Goal: Task Accomplishment & Management: Manage account settings

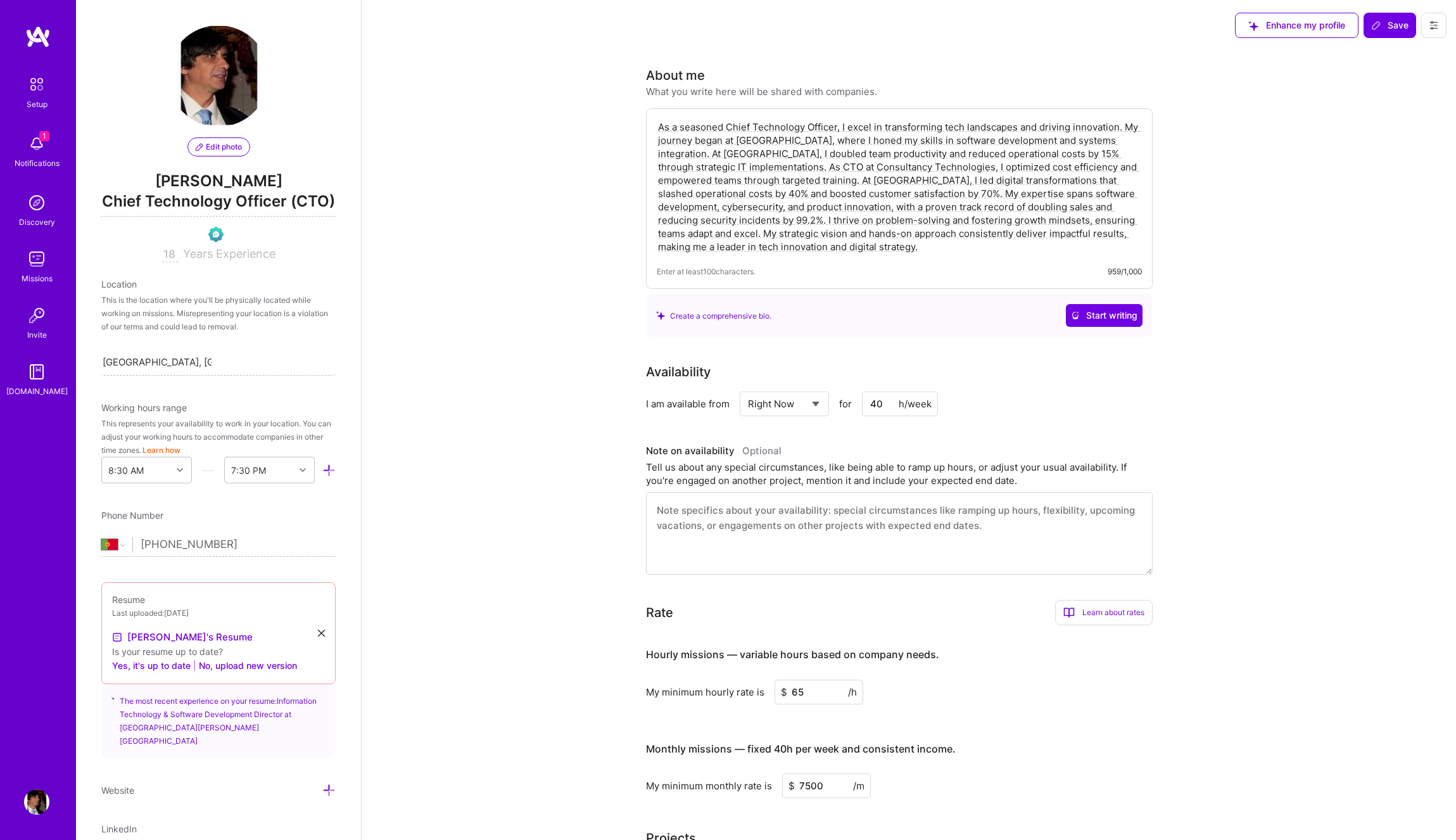
select select "PT"
select select "Right Now"
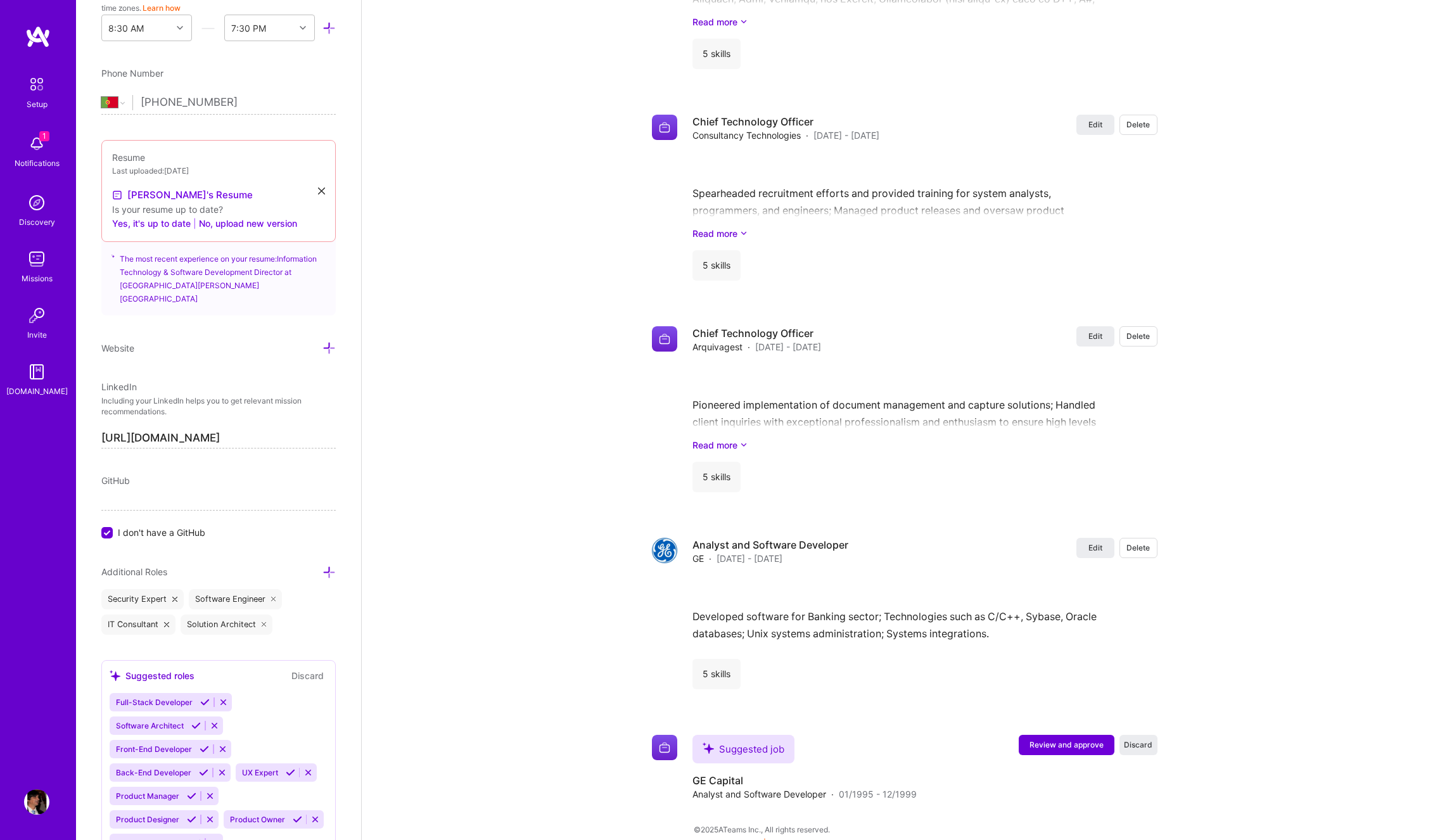
scroll to position [444, 0]
click at [166, 486] on div "GitHub" at bounding box center [219, 479] width 234 height 13
click at [113, 485] on span "GitHub" at bounding box center [115, 479] width 28 height 11
drag, startPoint x: 107, startPoint y: 539, endPoint x: 115, endPoint y: 532, distance: 10.6
click at [109, 538] on input "I don't have a GitHub" at bounding box center [108, 532] width 11 height 11
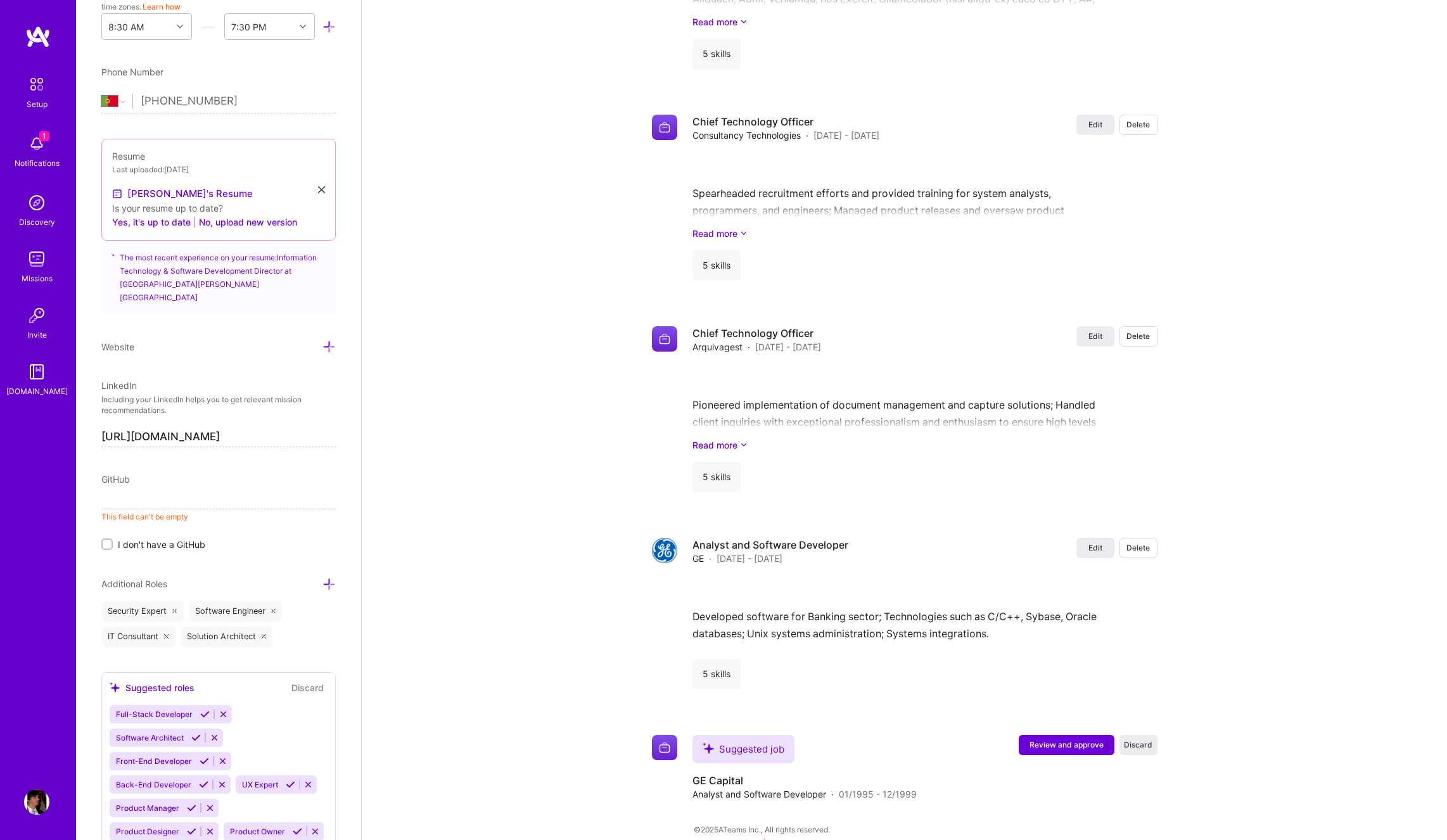
click at [136, 486] on div "GitHub" at bounding box center [219, 479] width 234 height 13
click at [144, 507] on input at bounding box center [219, 499] width 234 height 20
click at [150, 498] on input at bounding box center [219, 499] width 234 height 20
paste input "[URL][DOMAIN_NAME]"
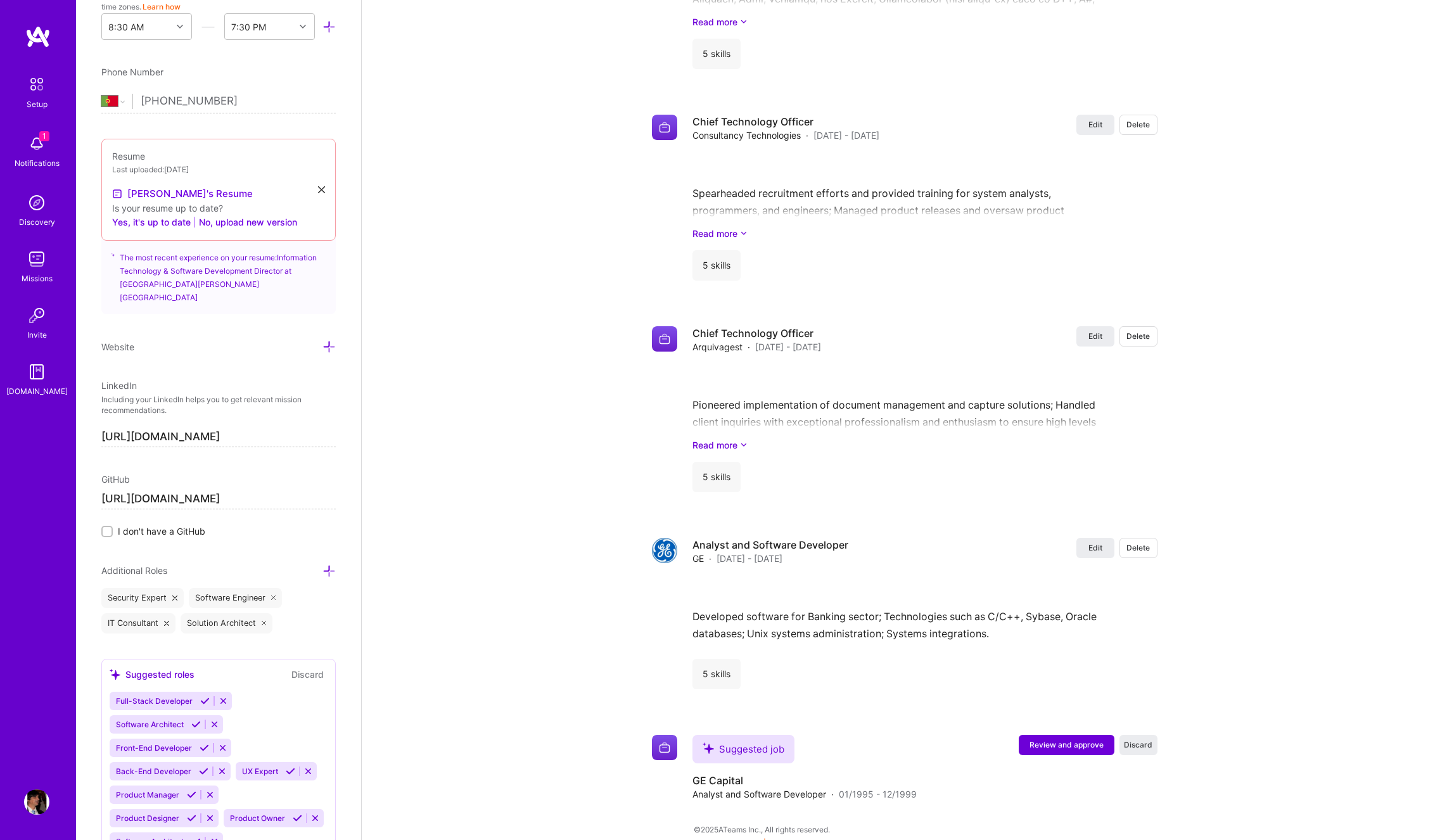
click at [177, 498] on input "[URL][DOMAIN_NAME]" at bounding box center [219, 499] width 234 height 20
click at [225, 505] on input "[URL][DOMAIN_NAME]" at bounding box center [219, 499] width 234 height 20
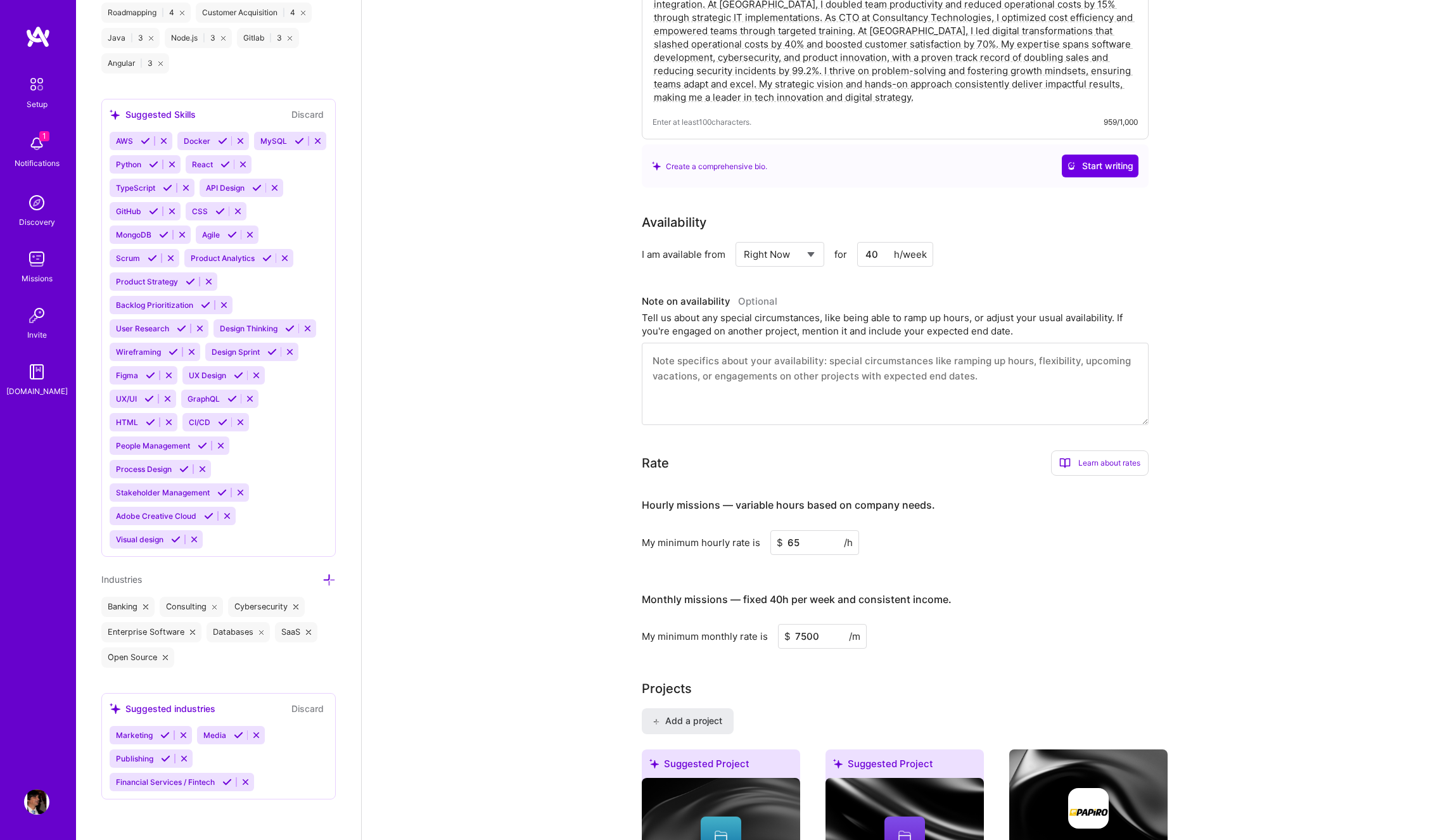
scroll to position [0, 0]
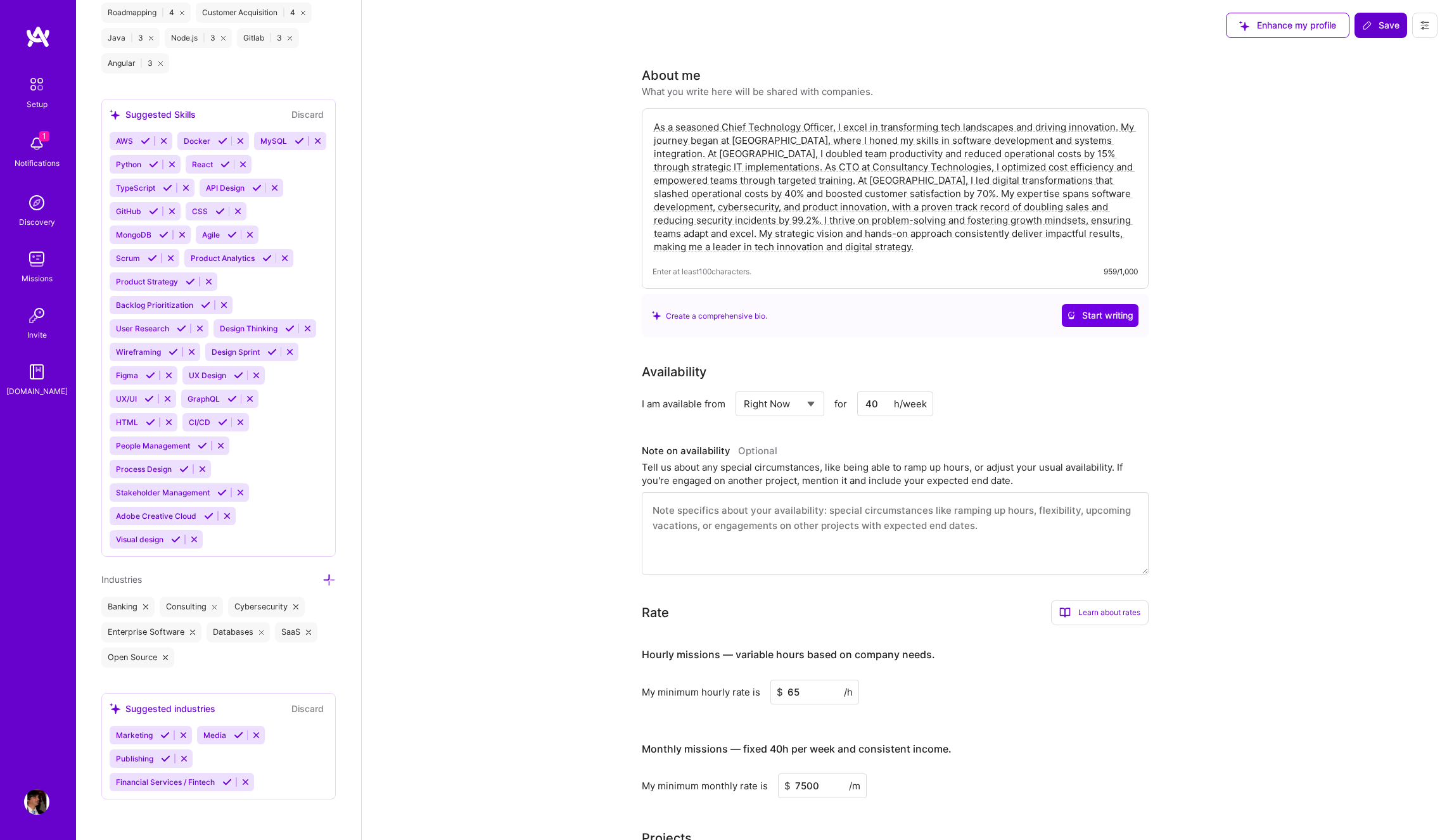
type input "[URL][DOMAIN_NAME]"
click at [1390, 23] on span "Save" at bounding box center [1381, 25] width 38 height 13
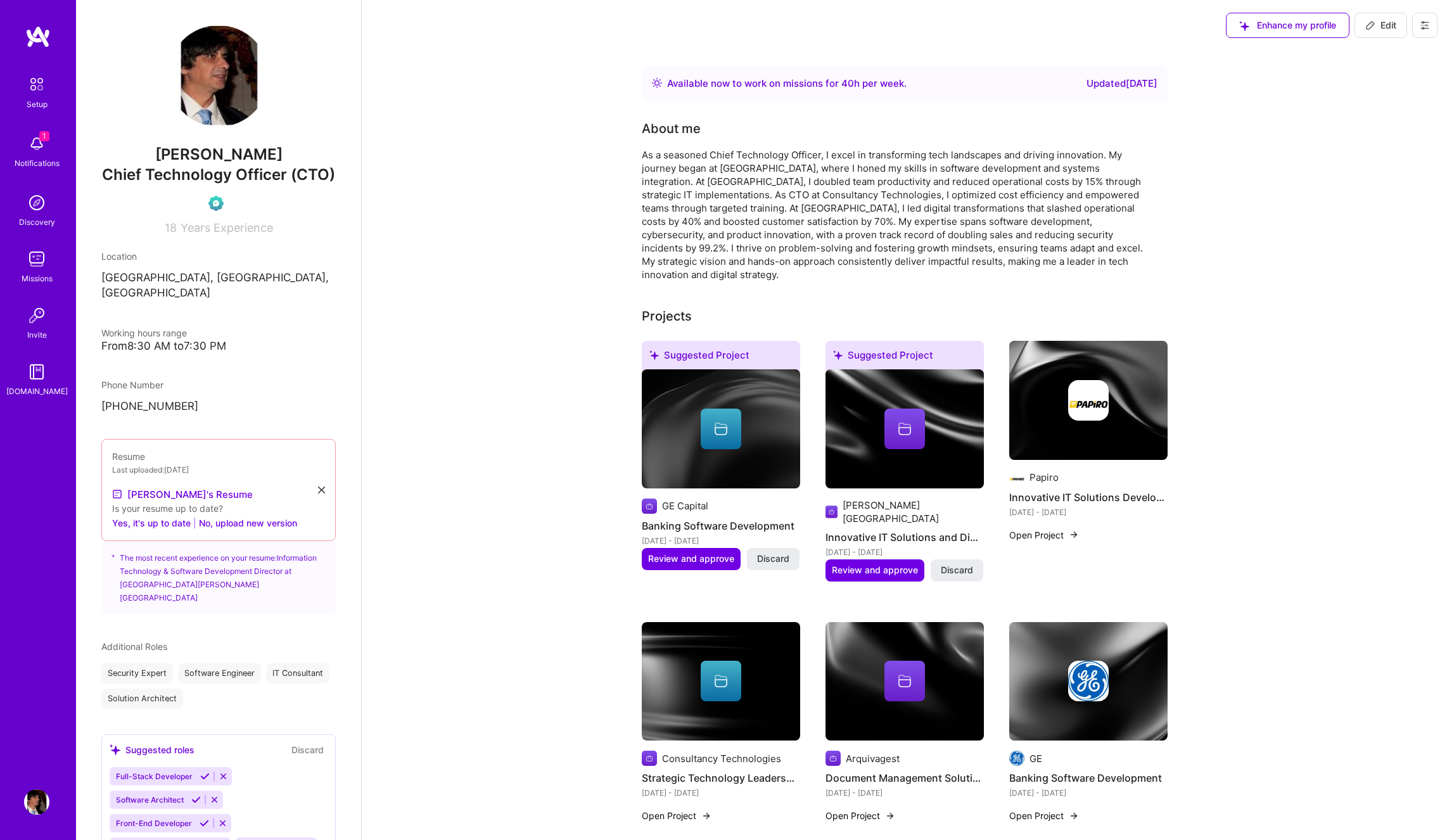
click at [32, 97] on div "Setup" at bounding box center [37, 104] width 21 height 13
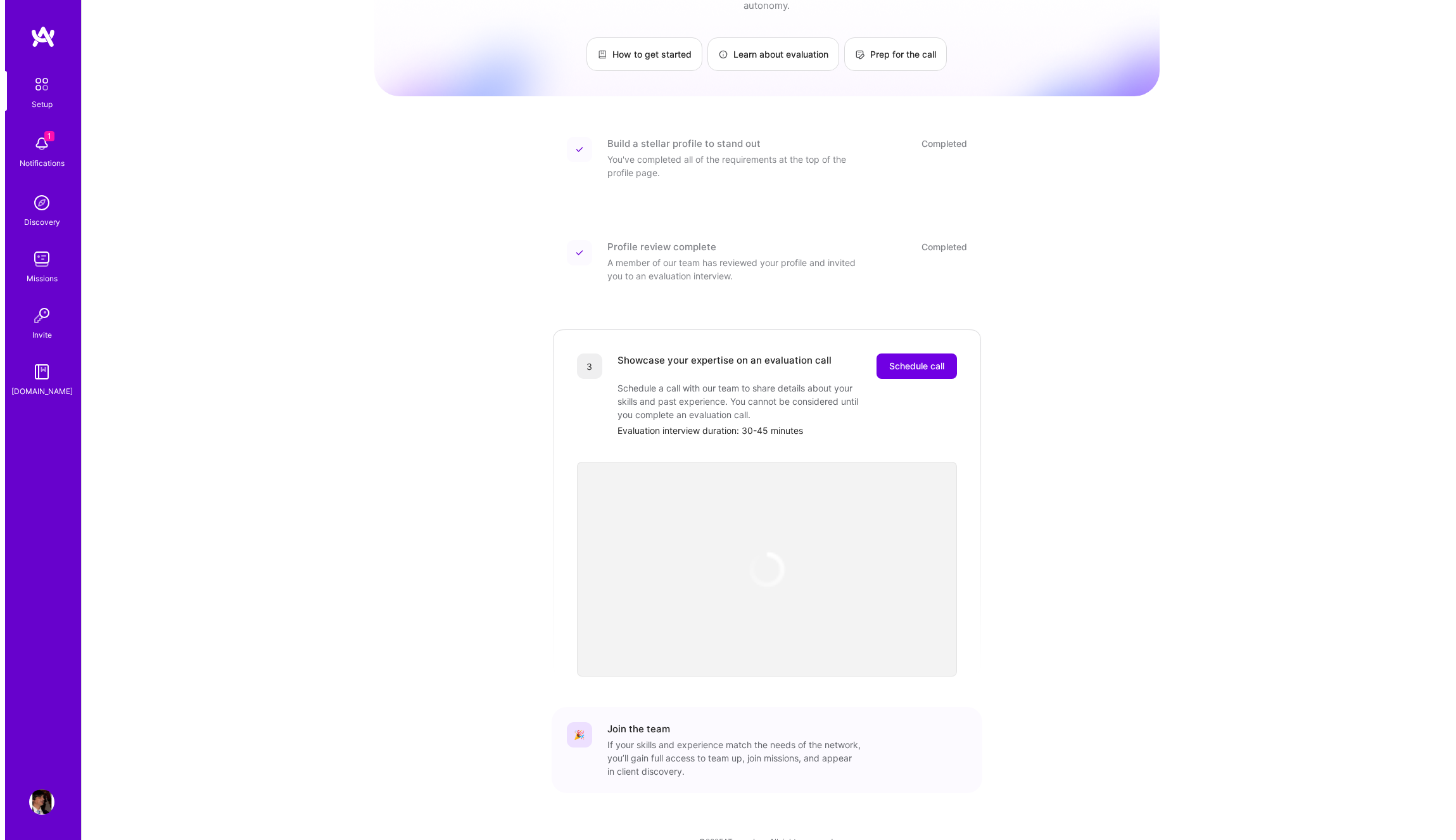
scroll to position [78, 0]
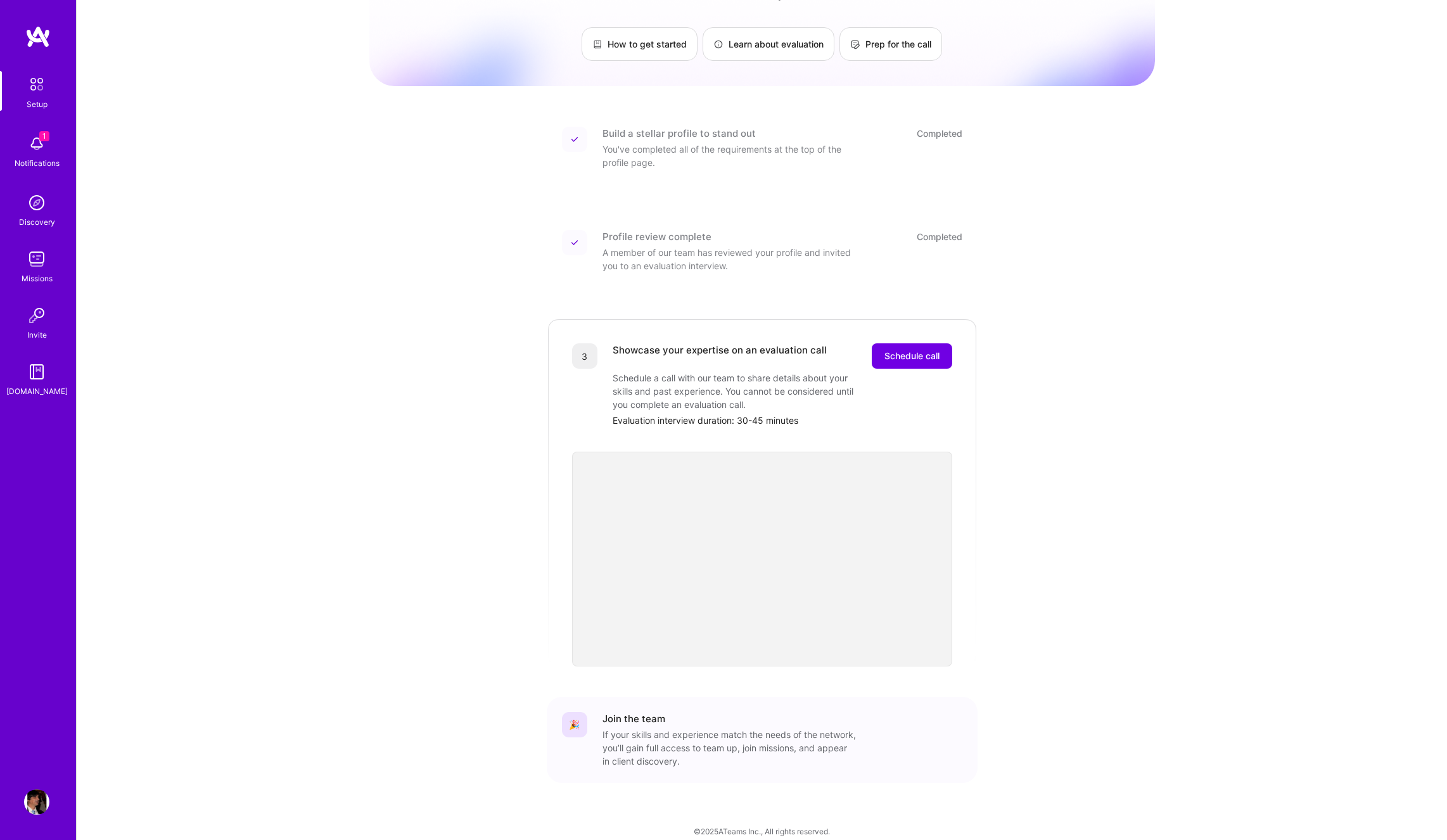
click at [39, 143] on img at bounding box center [37, 144] width 25 height 25
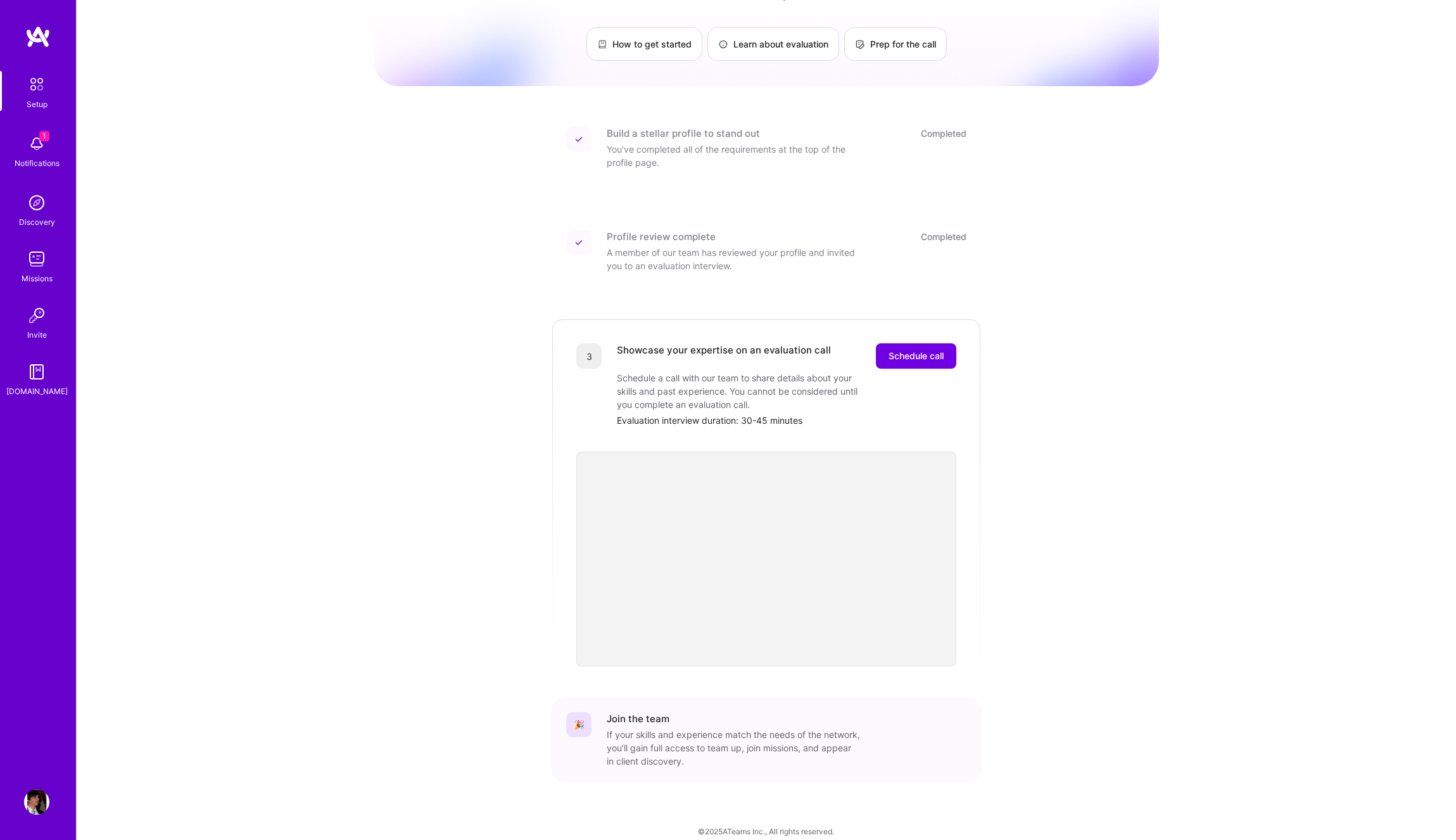
click at [34, 203] on img at bounding box center [37, 203] width 25 height 25
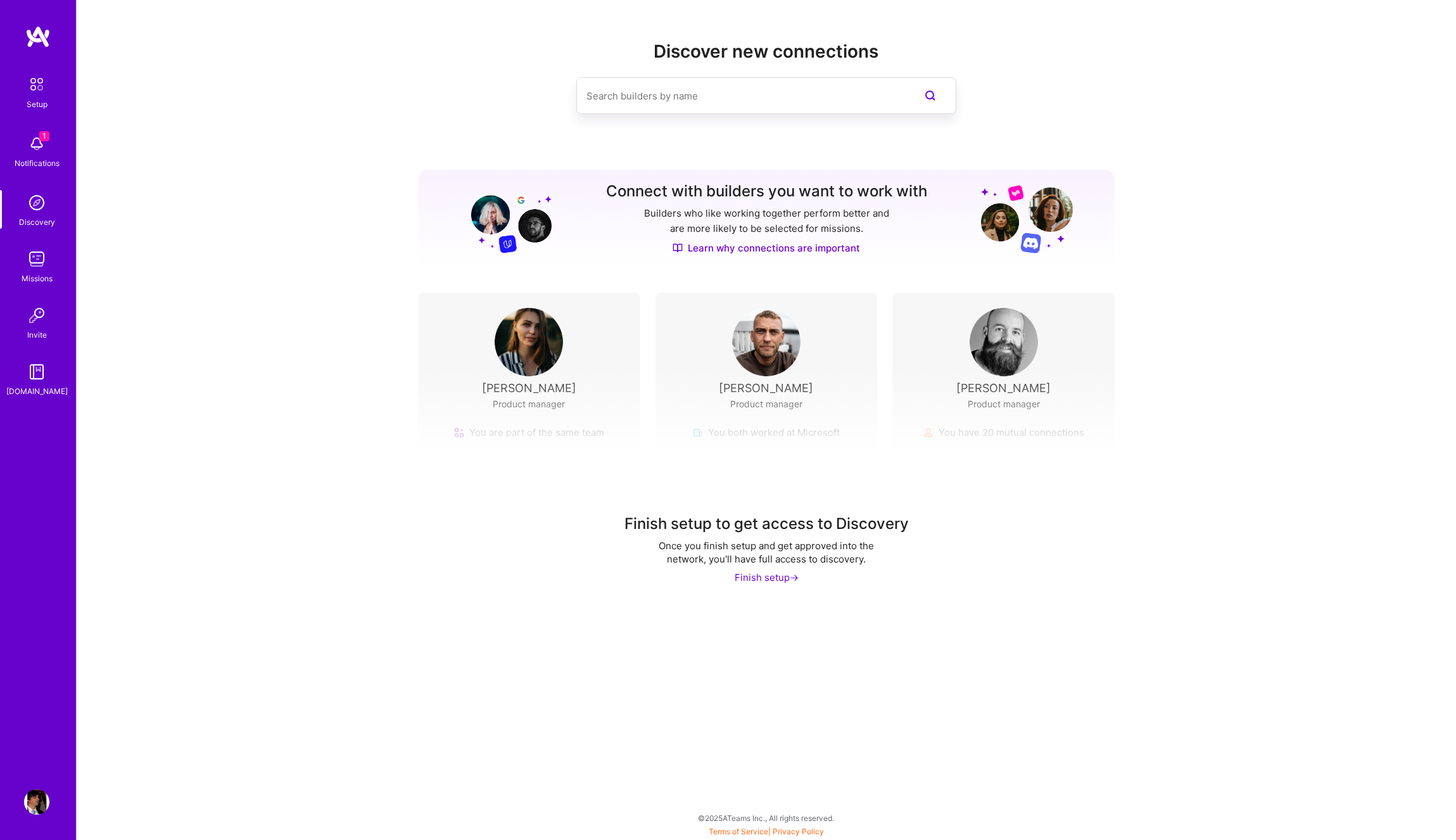
click at [35, 213] on img at bounding box center [37, 203] width 25 height 25
click at [32, 264] on img at bounding box center [37, 259] width 25 height 25
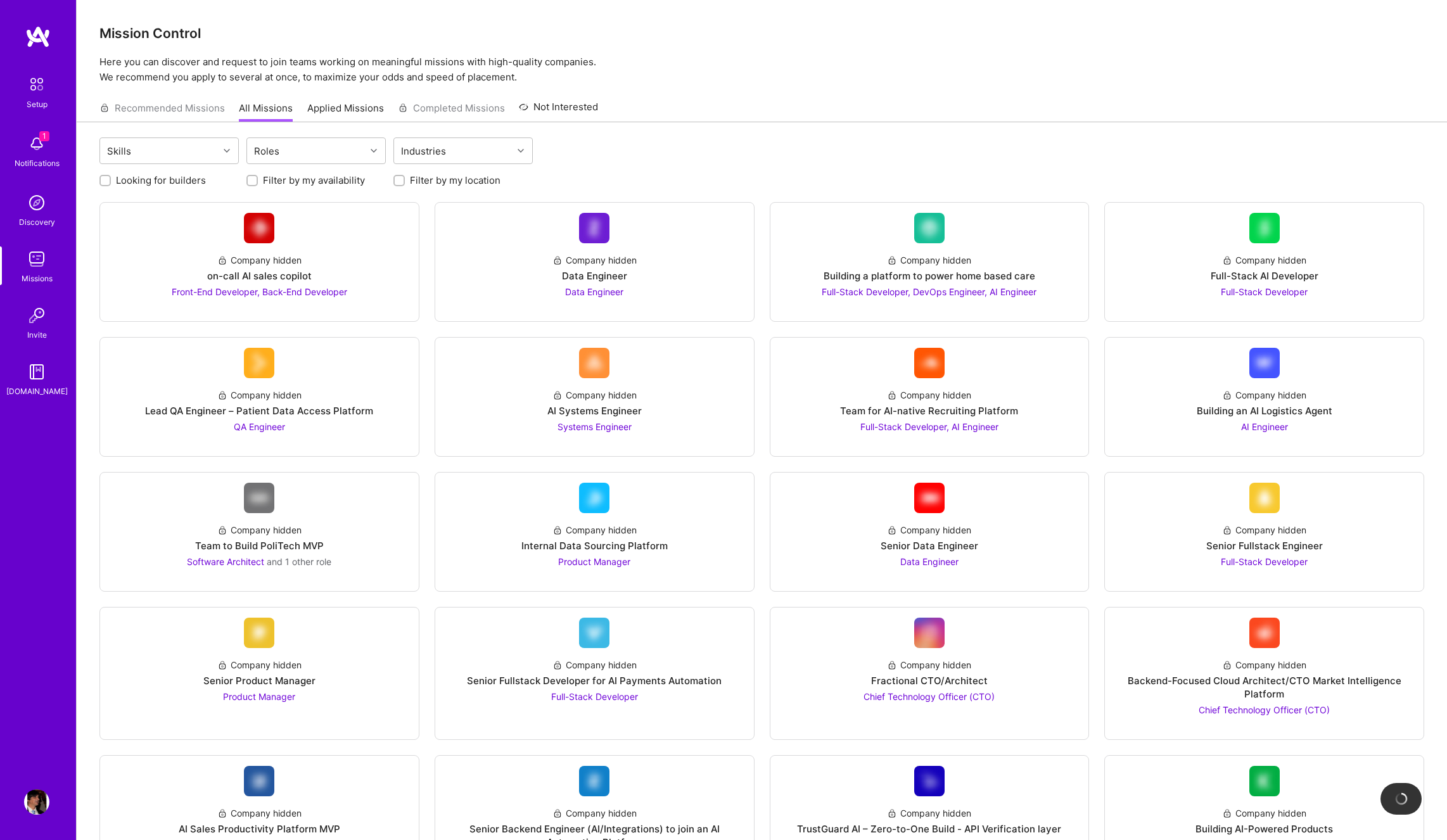
click at [36, 325] on img at bounding box center [37, 315] width 25 height 25
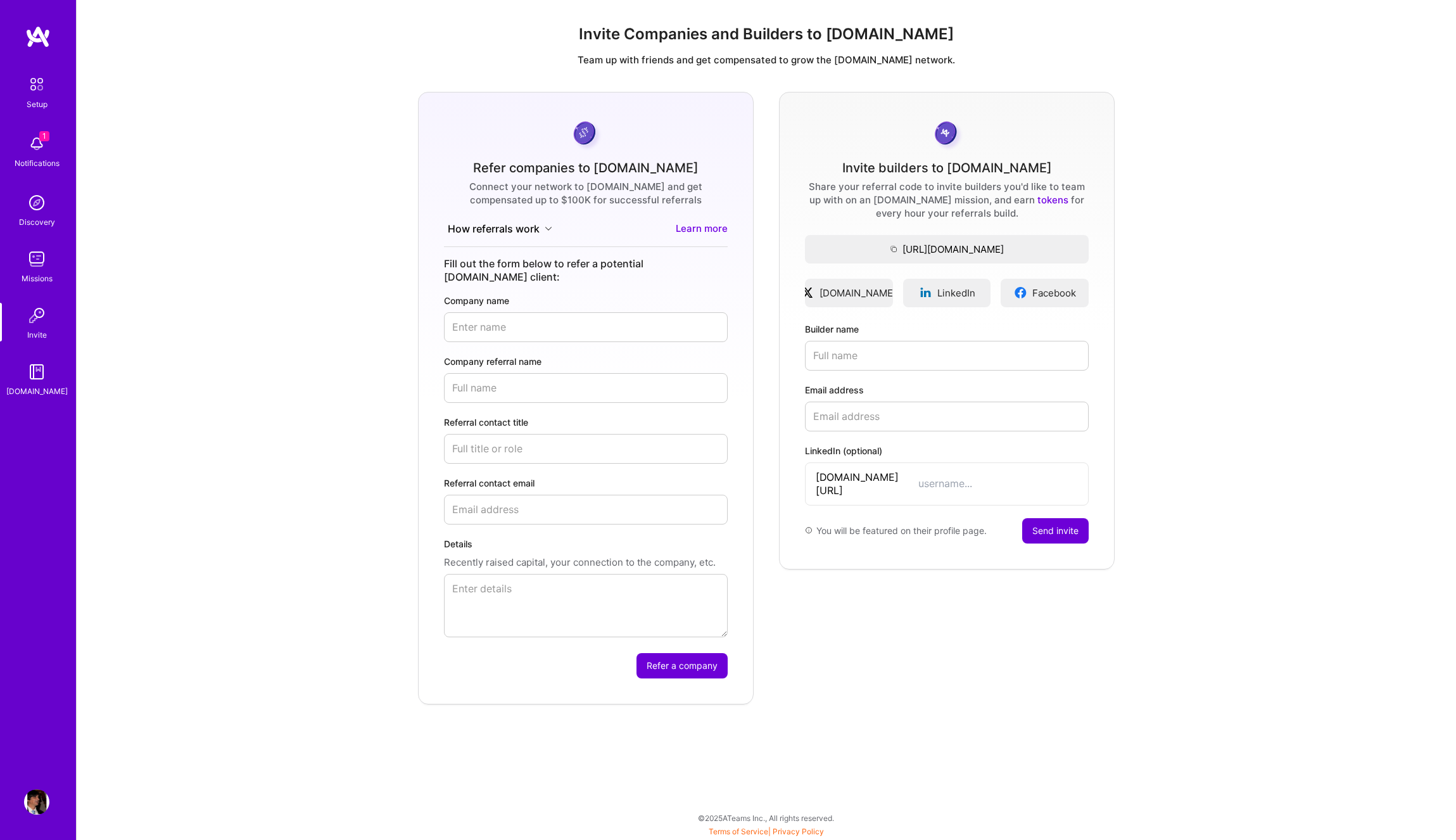
click at [36, 386] on div "[DOMAIN_NAME]" at bounding box center [37, 391] width 61 height 13
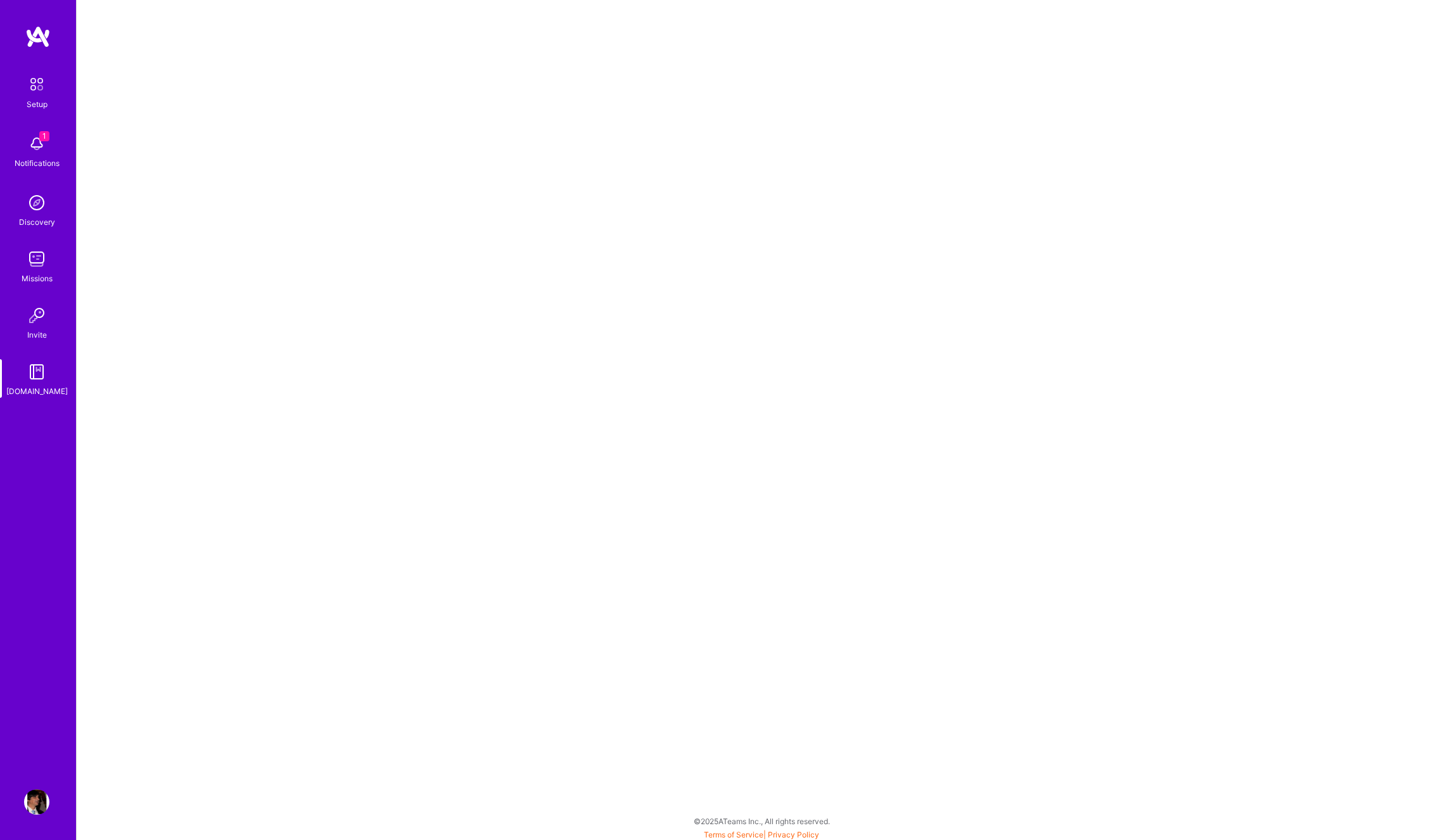
click at [41, 34] on img at bounding box center [38, 36] width 25 height 23
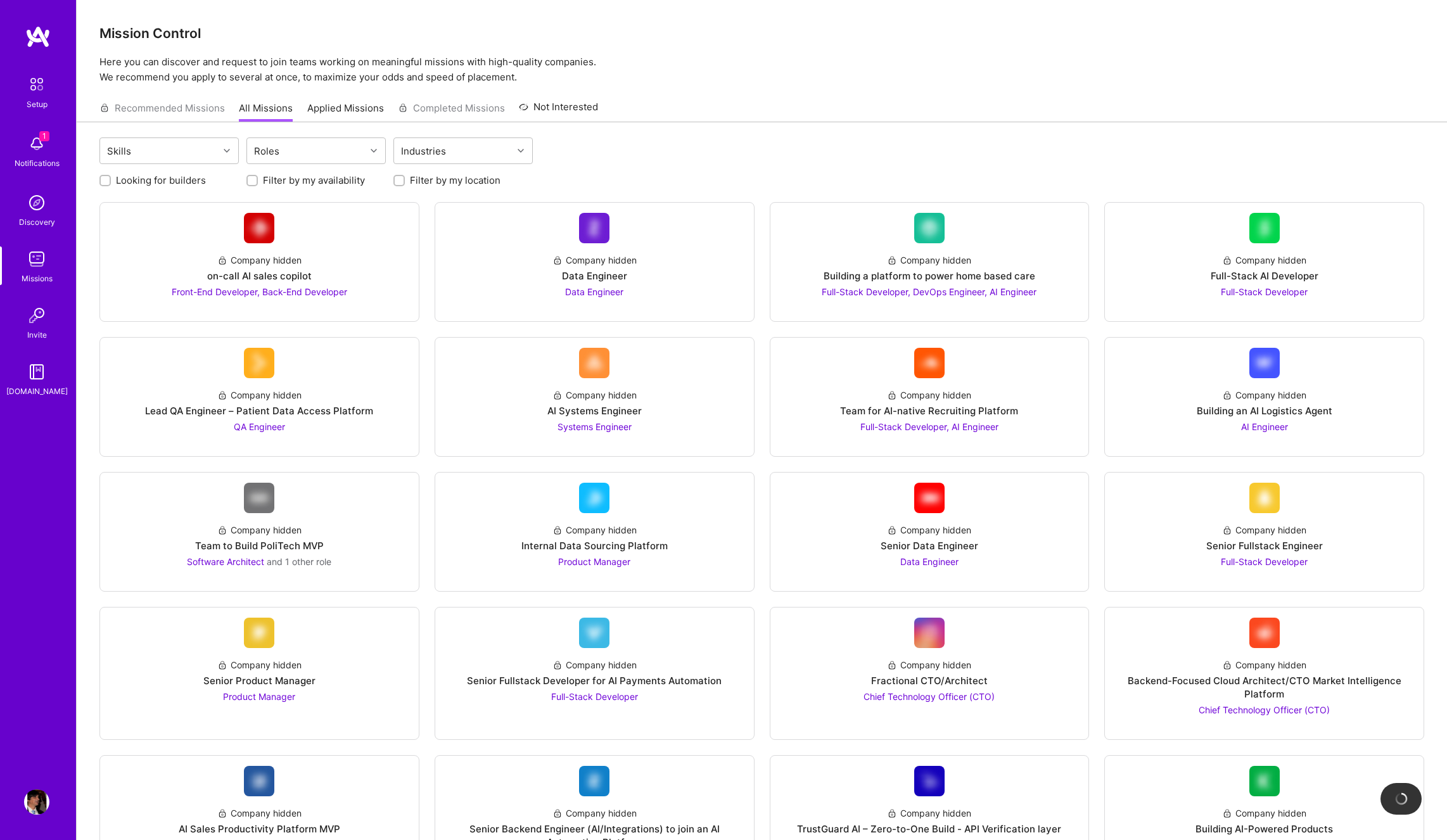
click at [36, 92] on img at bounding box center [37, 84] width 26 height 26
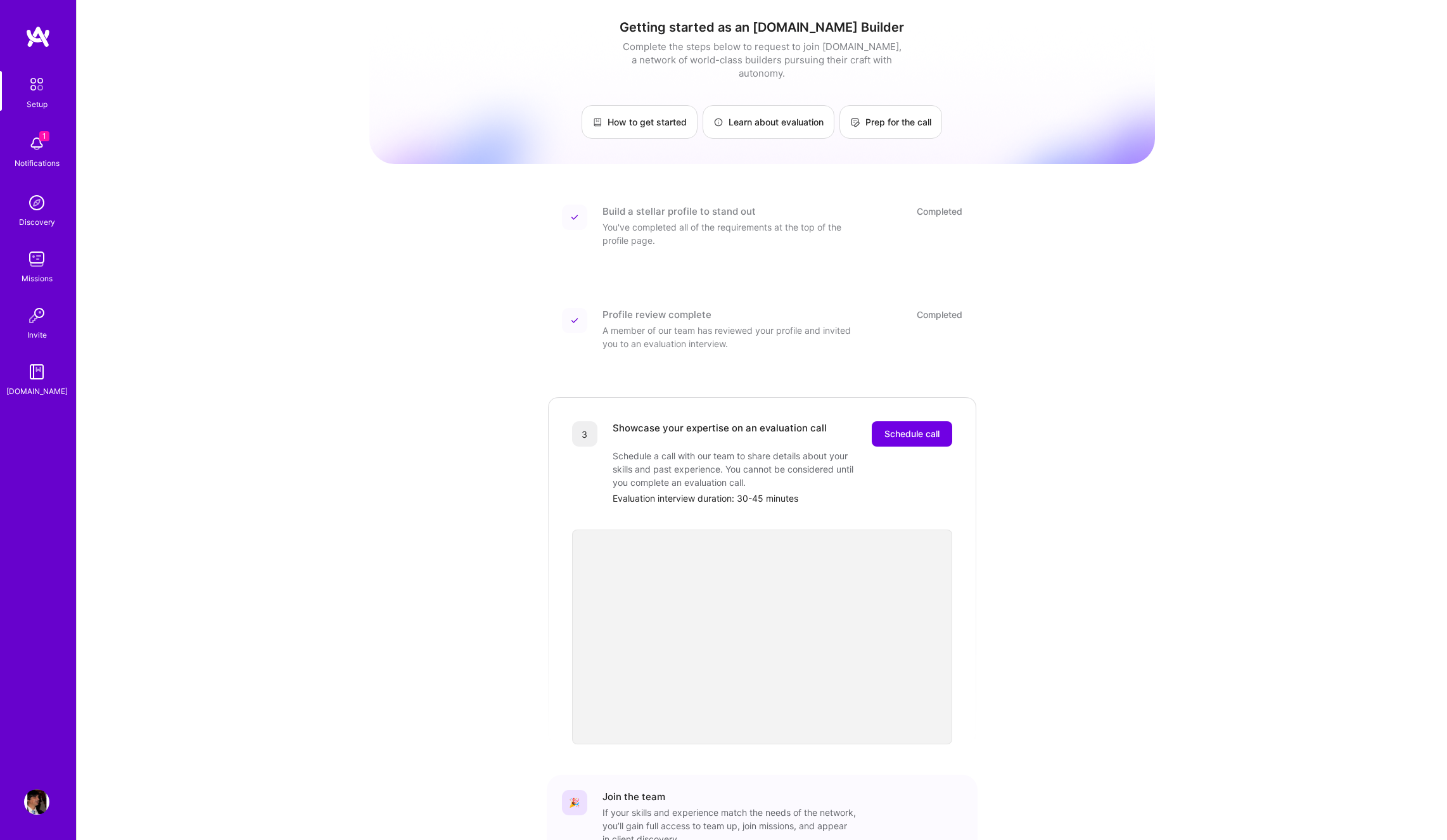
click at [30, 209] on img at bounding box center [37, 203] width 25 height 25
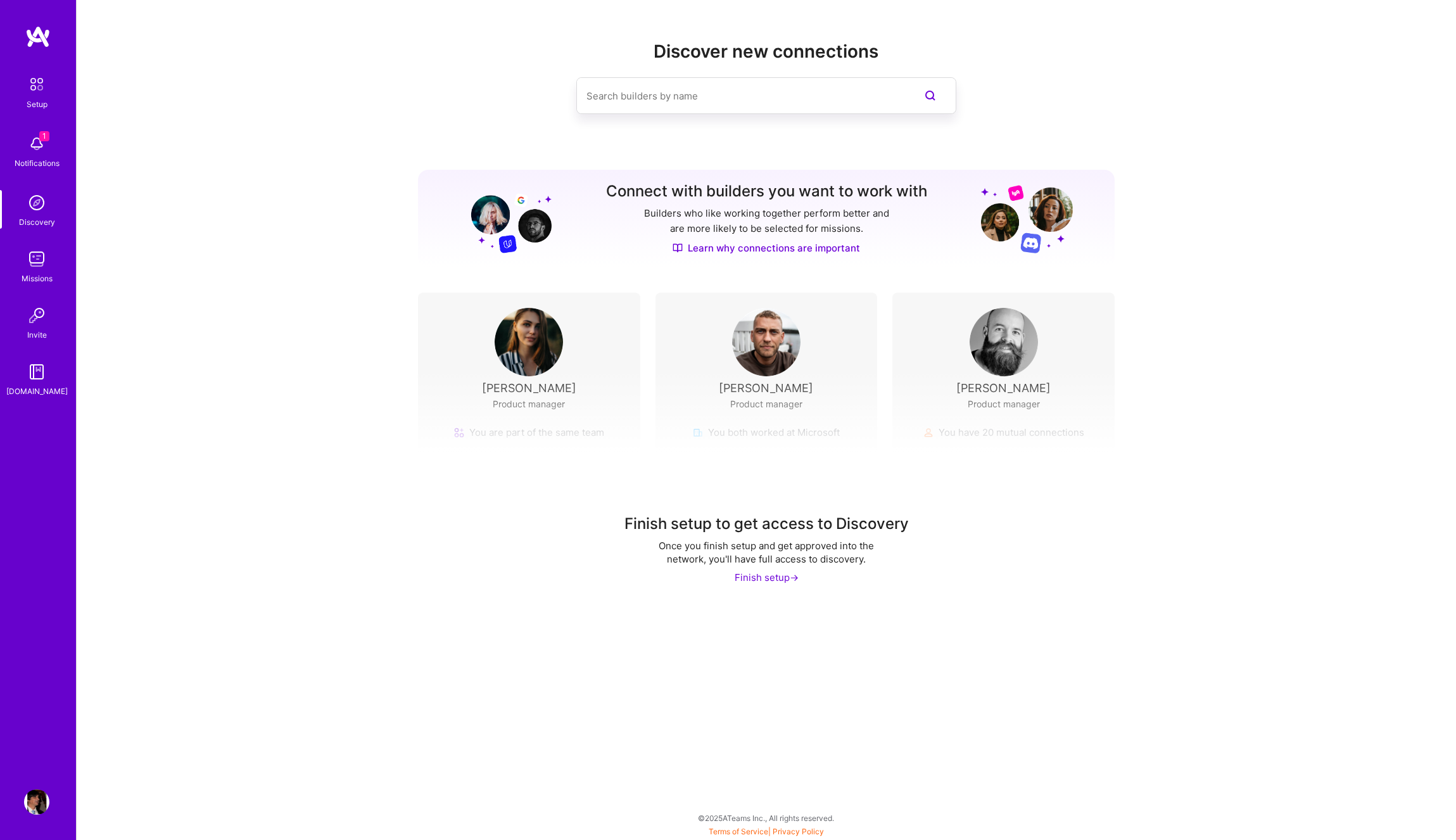
click at [36, 315] on img at bounding box center [37, 315] width 25 height 25
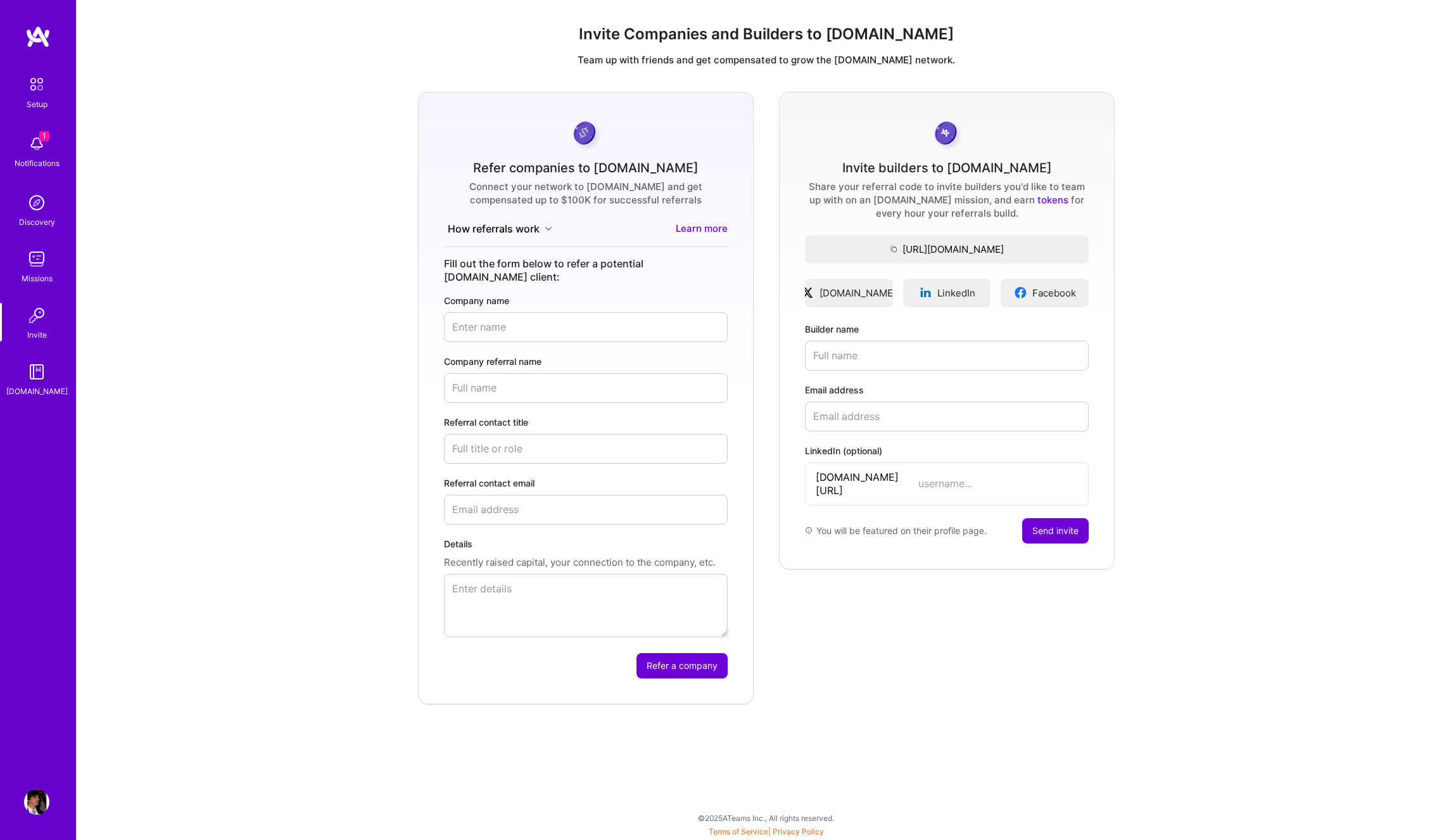
click at [40, 375] on img at bounding box center [37, 372] width 25 height 25
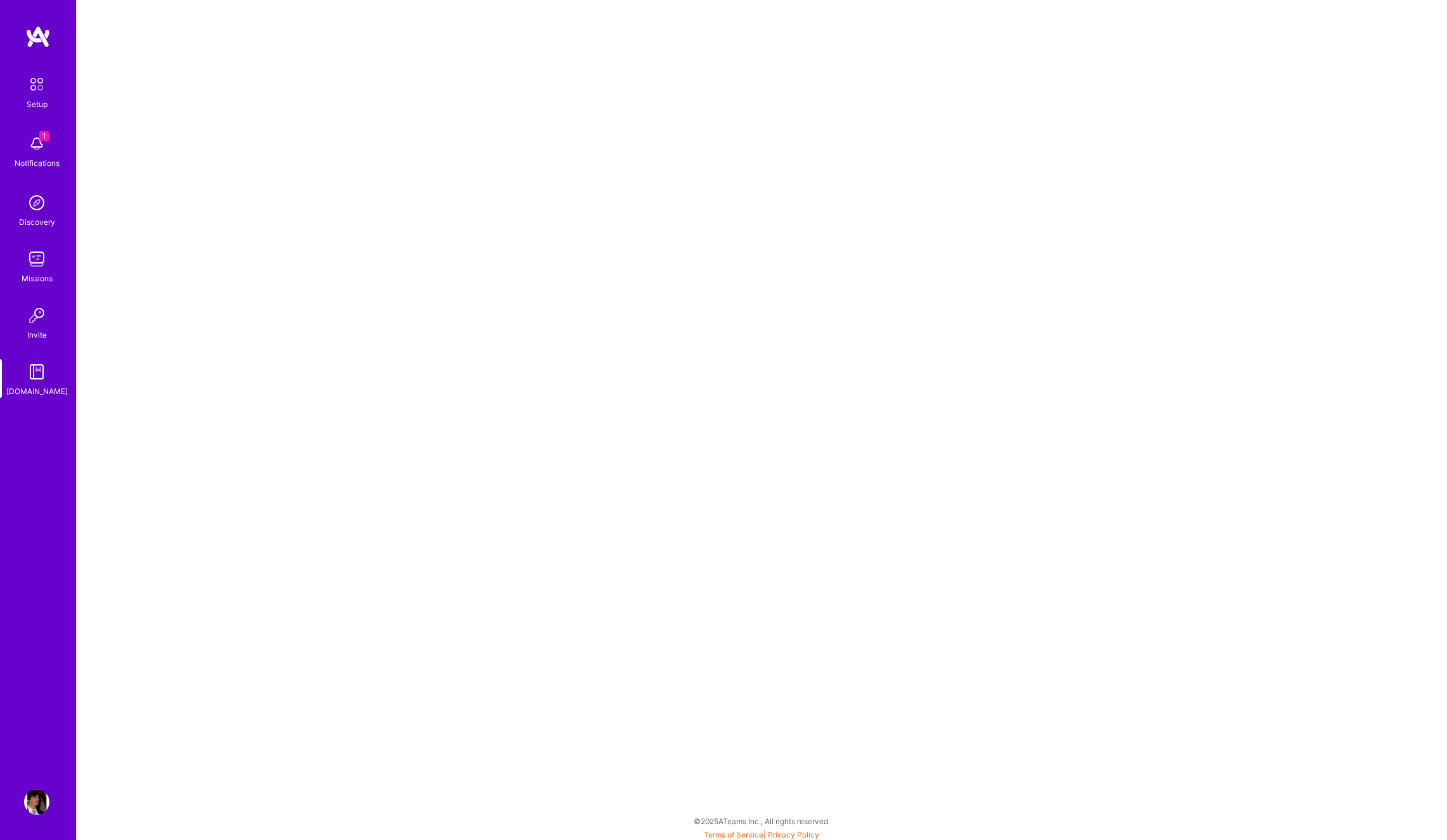
click at [38, 33] on img at bounding box center [38, 36] width 25 height 23
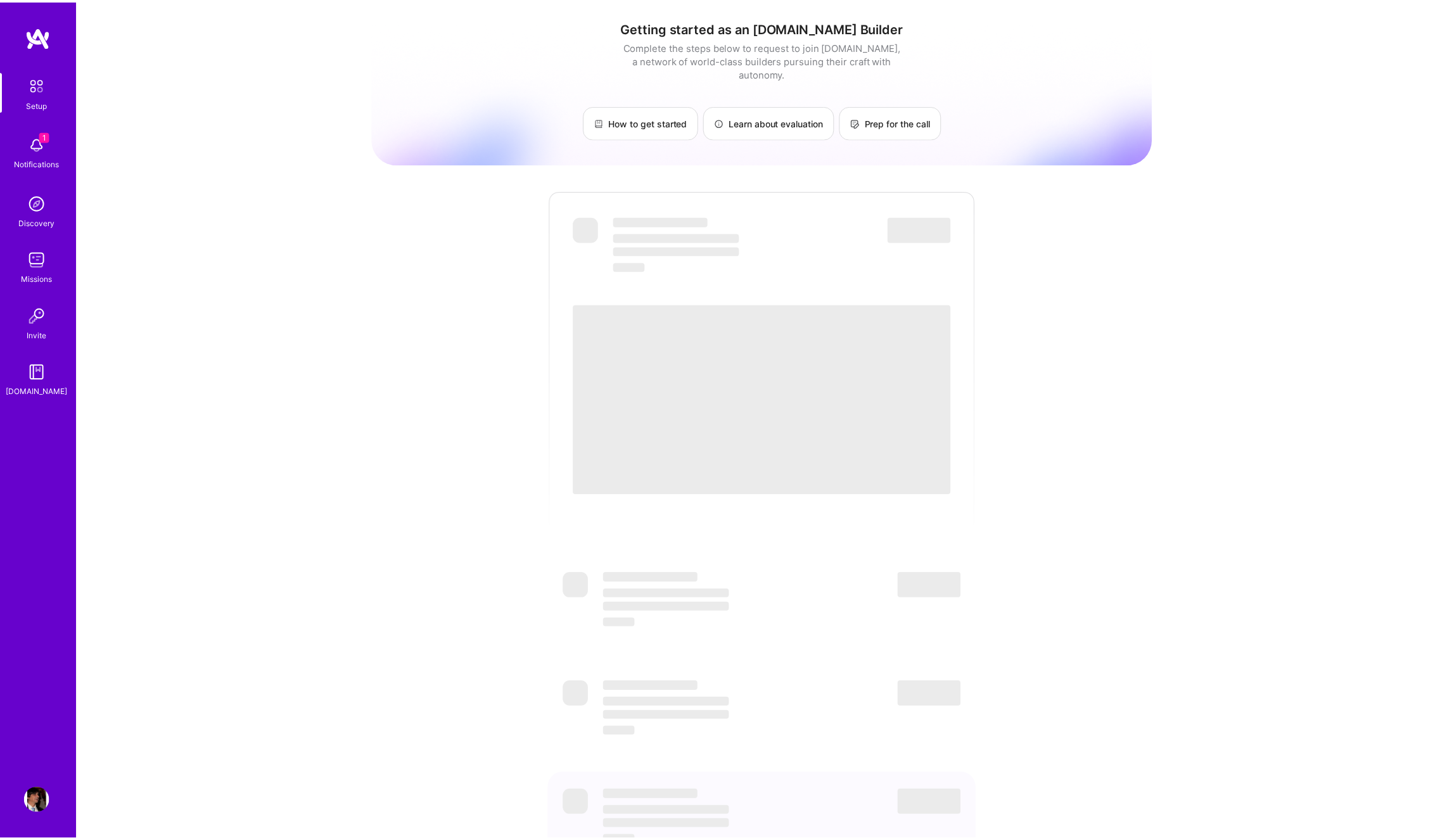
scroll to position [70, 0]
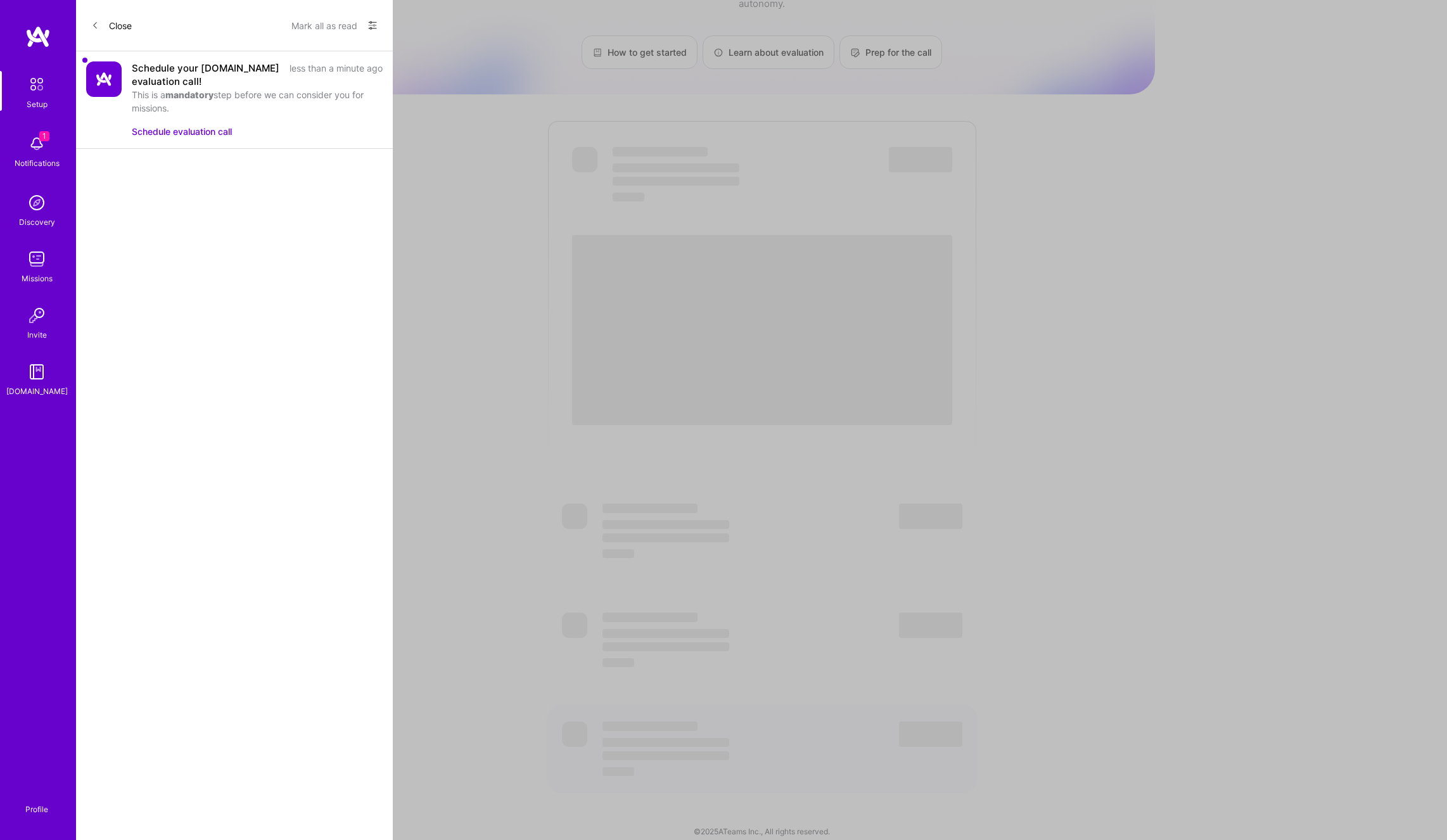
select select "PT"
select select "Right Now"
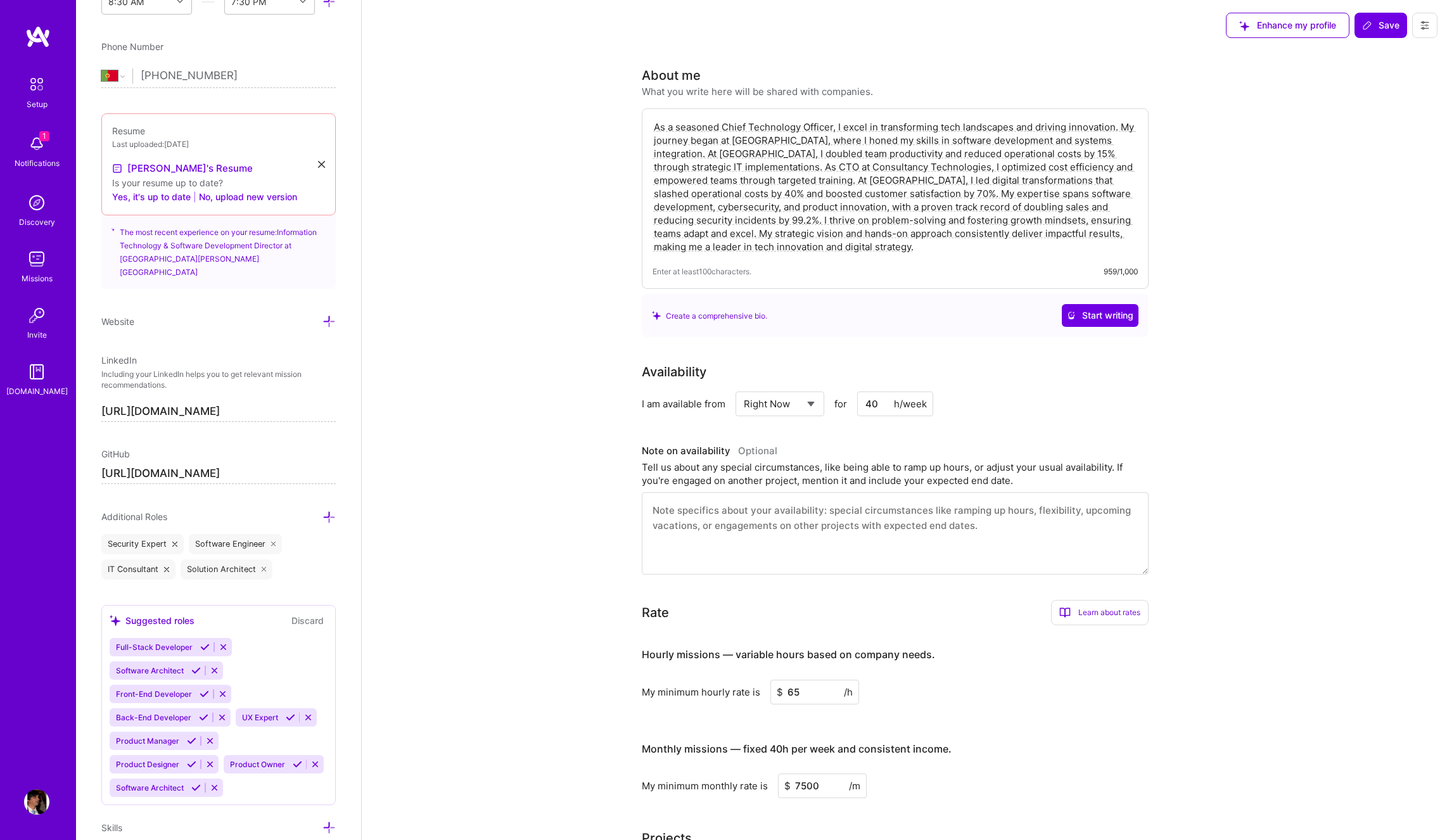
click at [1424, 27] on icon at bounding box center [1425, 26] width 8 height 8
click at [1367, 56] on button "Settings" at bounding box center [1390, 54] width 95 height 32
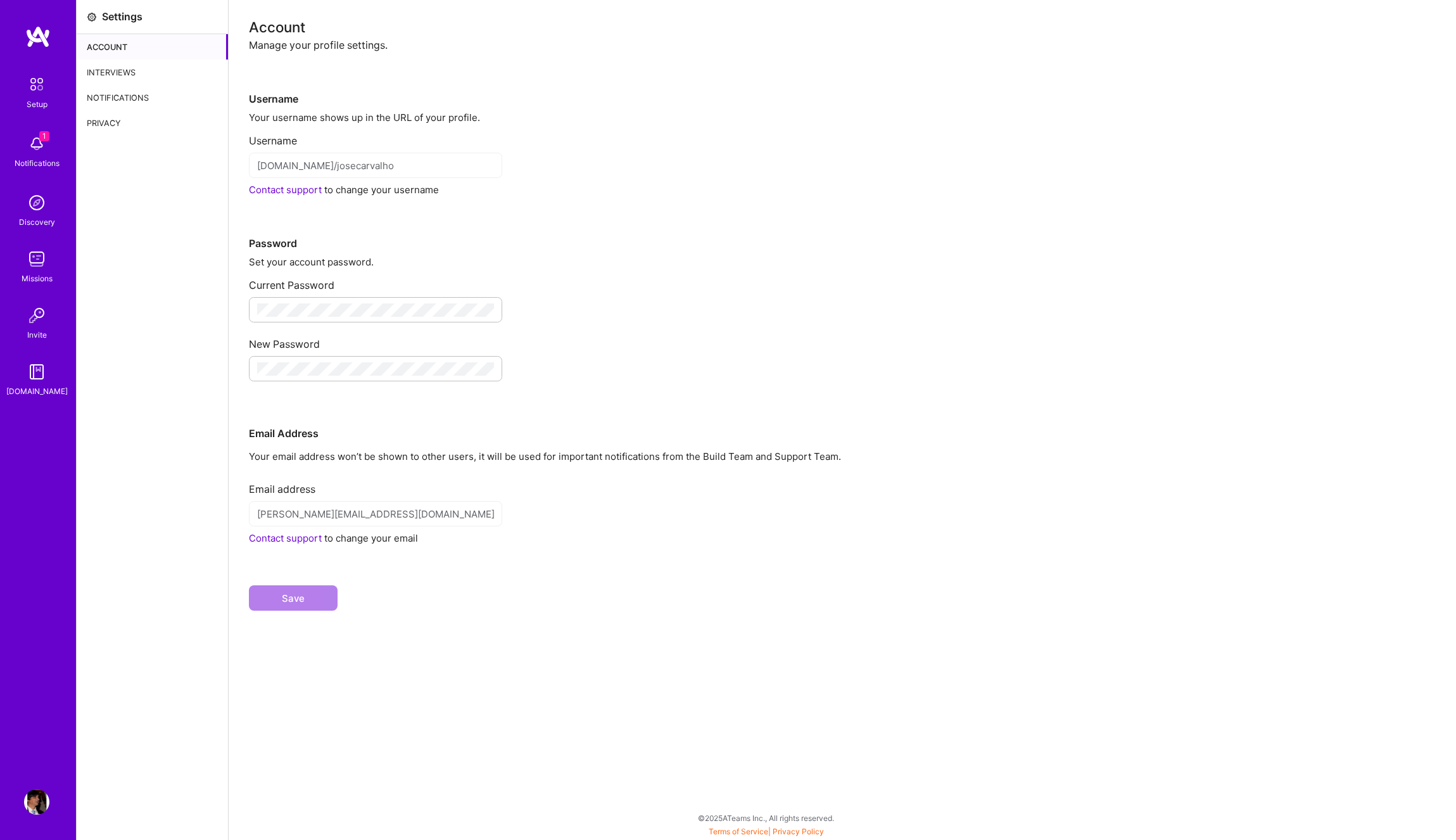
click at [119, 71] on div "Interviews" at bounding box center [152, 72] width 151 height 25
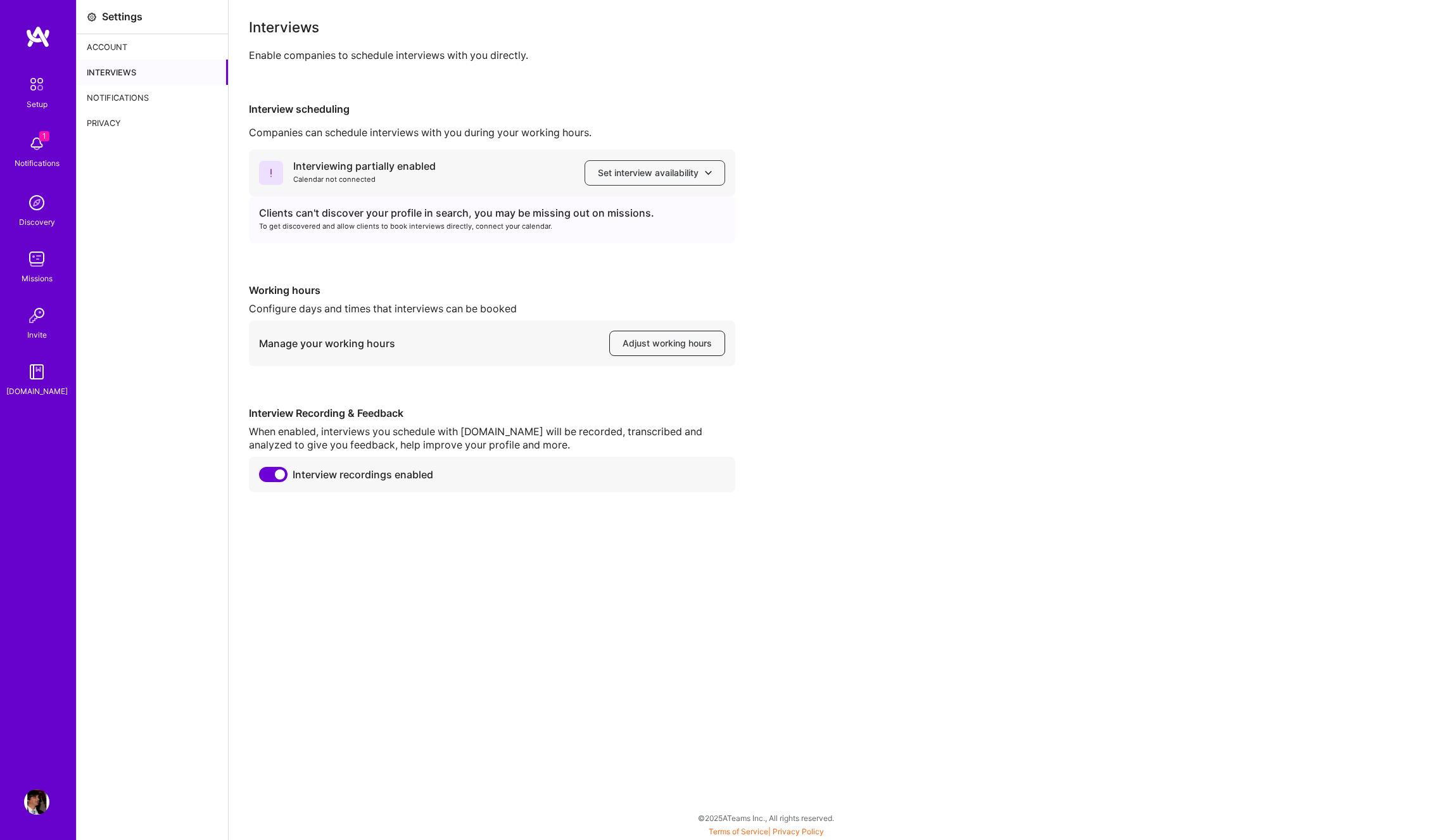
click at [686, 342] on span "Adjust working hours" at bounding box center [667, 343] width 89 height 13
click at [107, 120] on div "Privacy" at bounding box center [152, 122] width 151 height 25
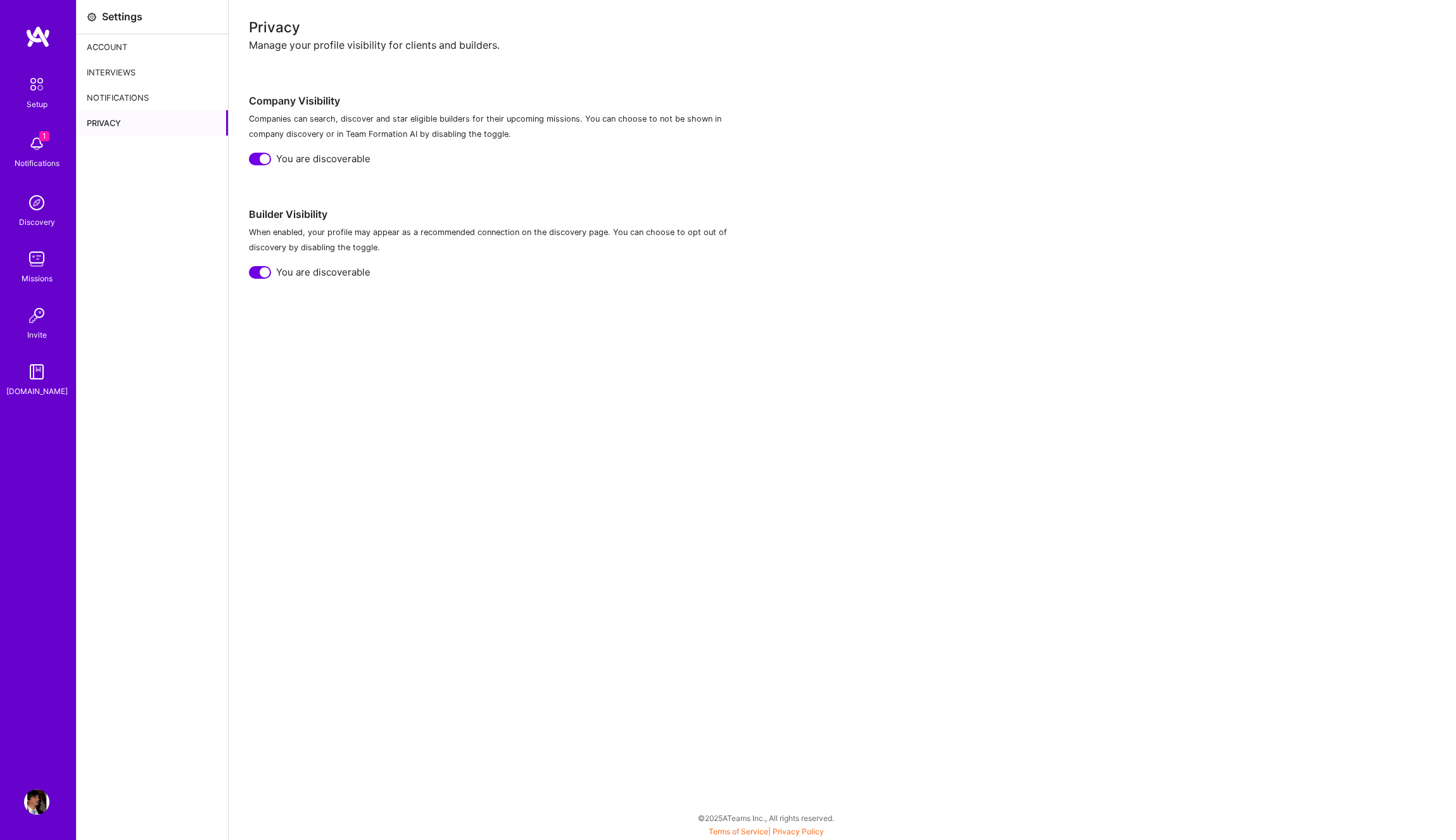
click at [115, 101] on div "Notifications" at bounding box center [152, 97] width 151 height 25
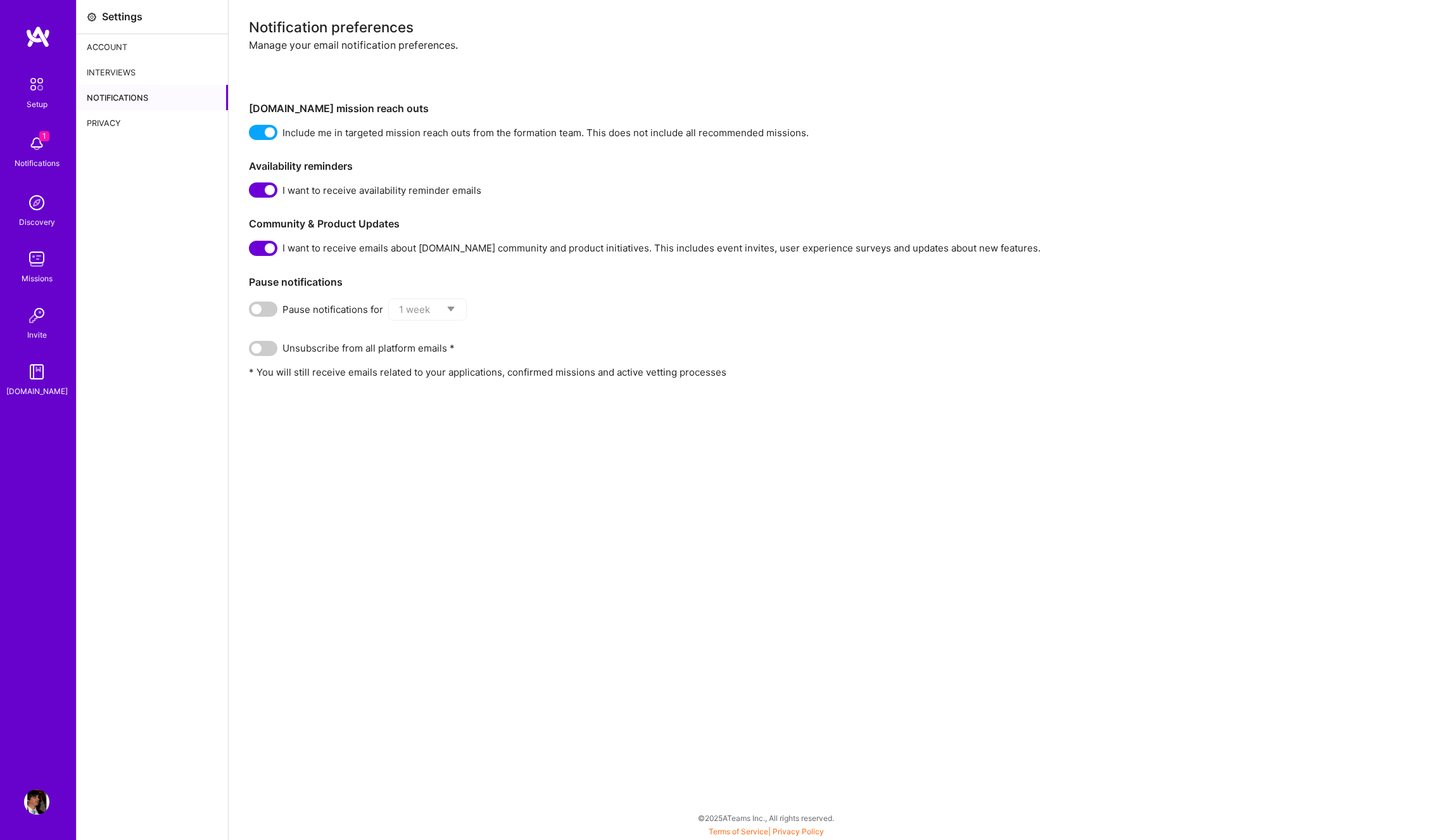
click at [118, 68] on div "Interviews" at bounding box center [152, 72] width 151 height 25
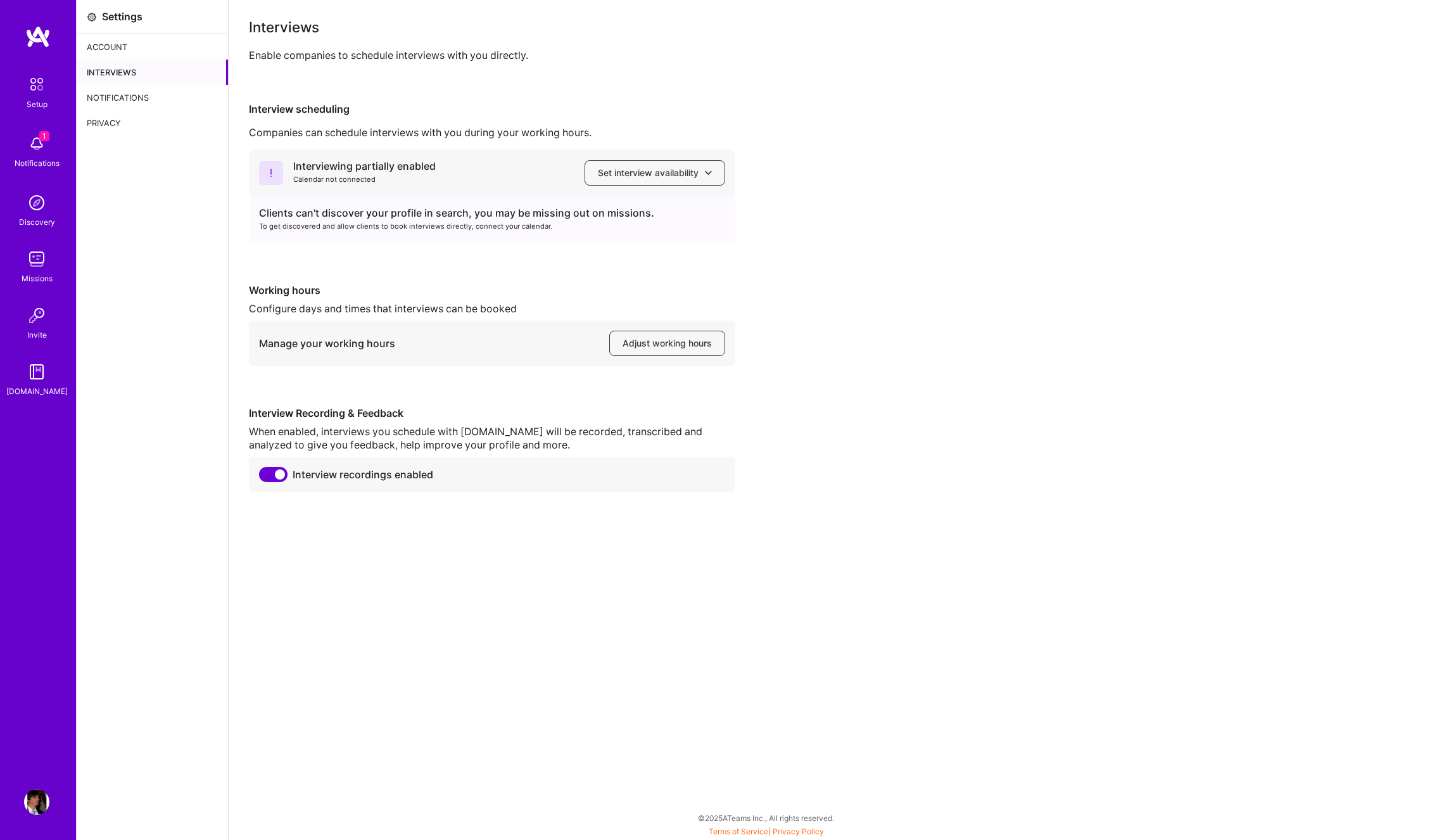
click at [111, 40] on div "Account" at bounding box center [152, 47] width 151 height 25
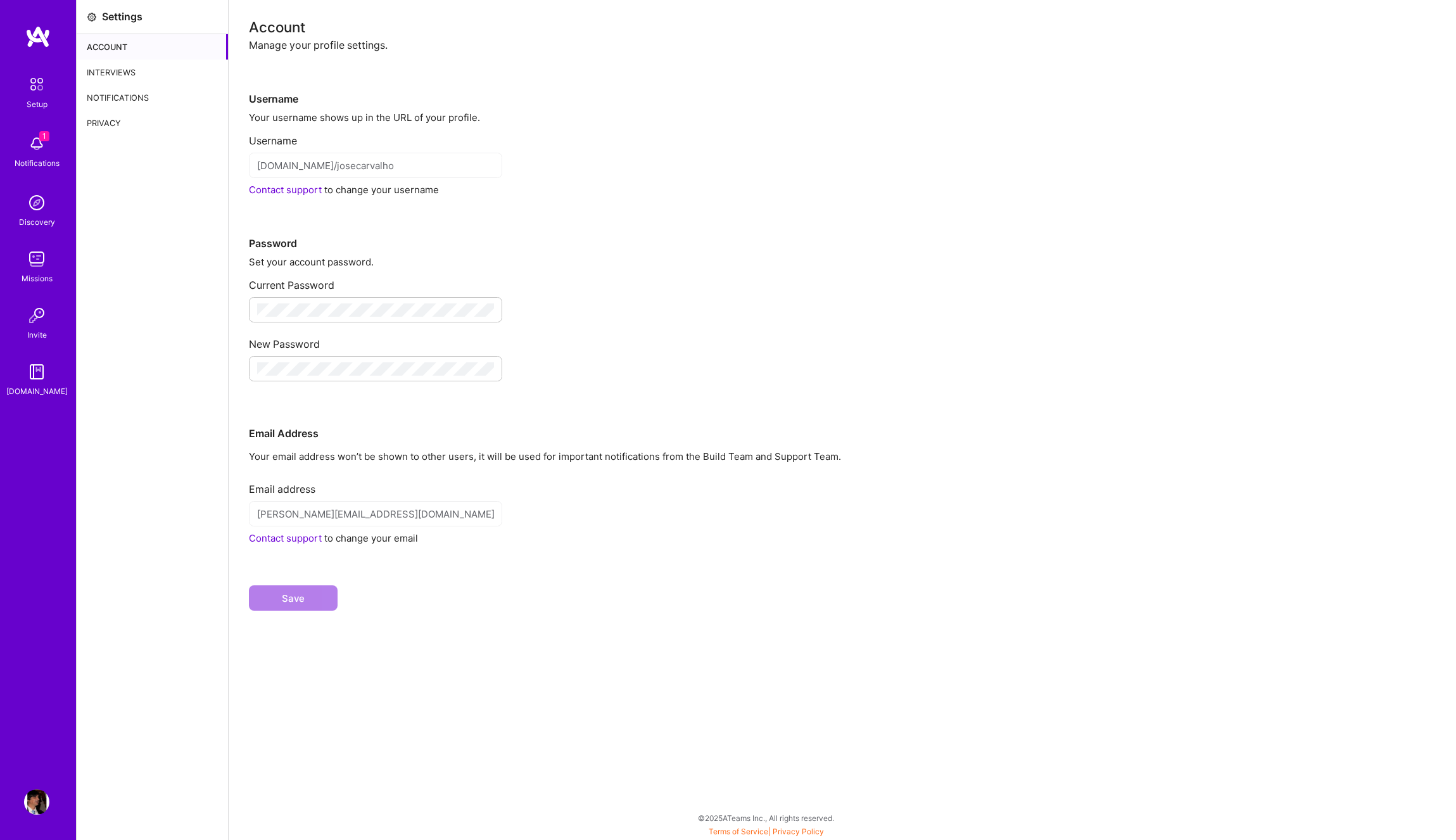
click at [116, 15] on div "Settings" at bounding box center [122, 16] width 41 height 13
click at [37, 805] on img at bounding box center [37, 802] width 25 height 25
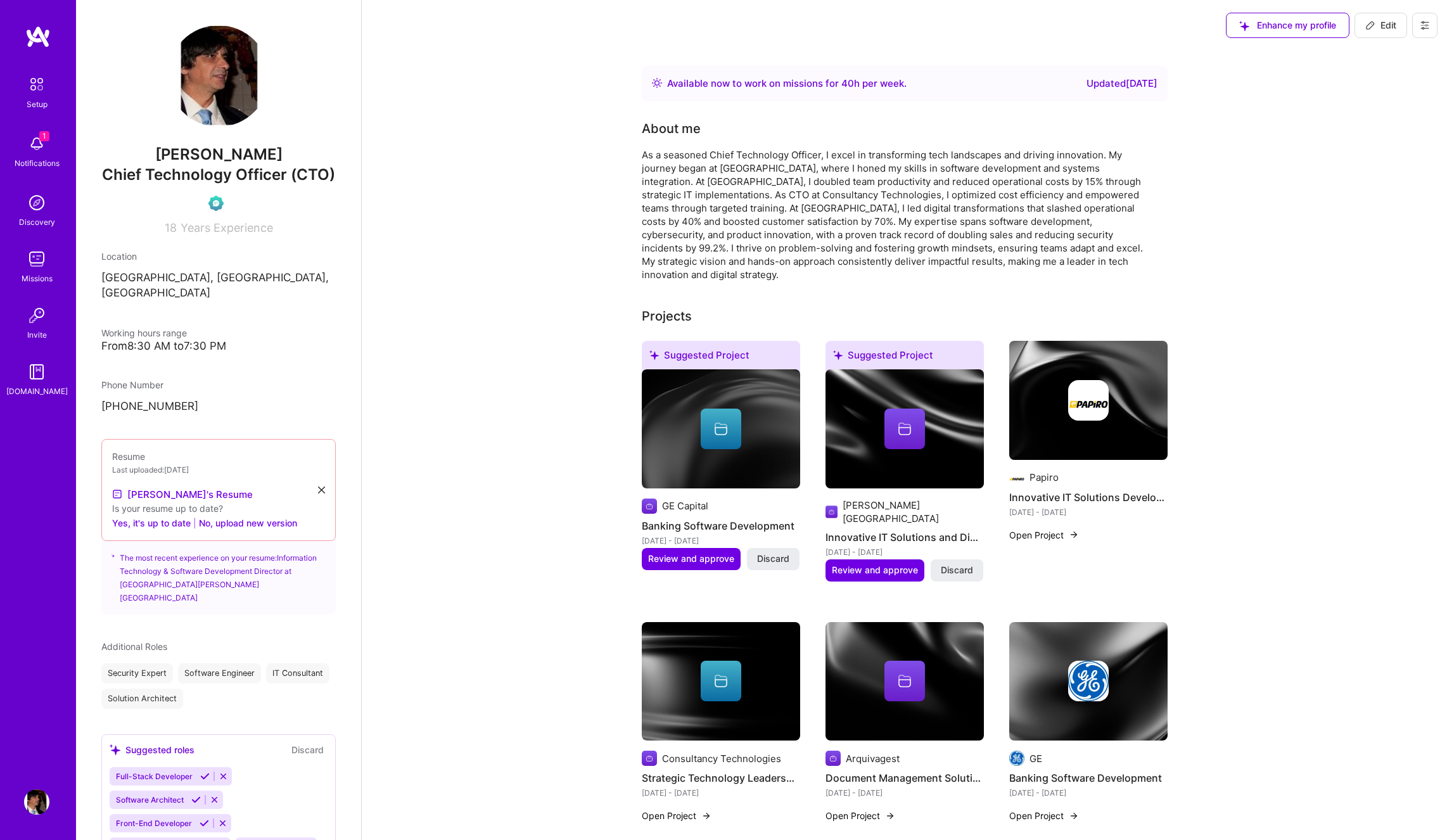
click at [1369, 27] on icon at bounding box center [1370, 25] width 10 height 10
select select "PT"
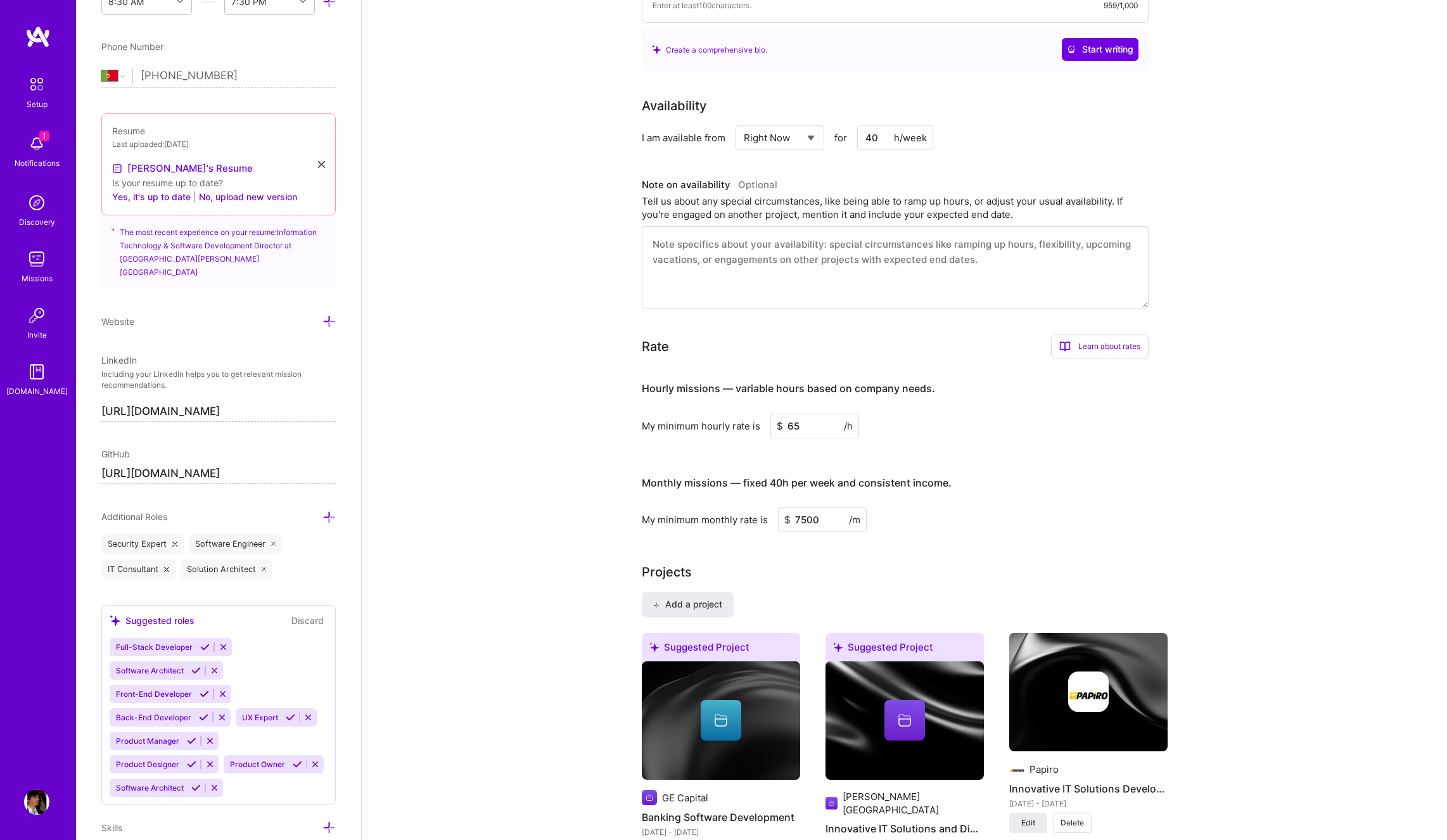
scroll to position [253, 0]
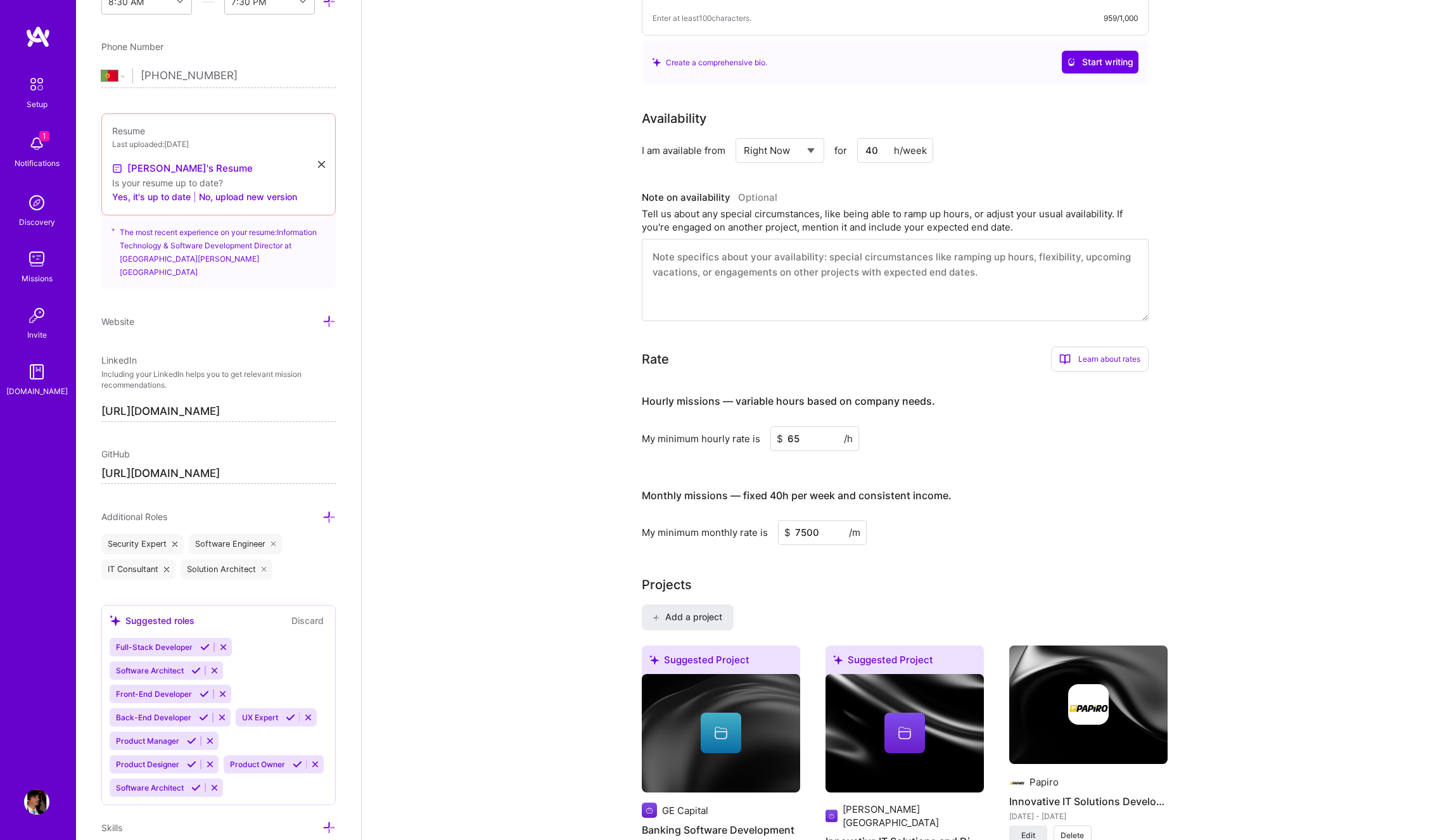
click at [810, 149] on select "Select... Right Now Future Date Not Available" at bounding box center [780, 150] width 73 height 32
select select "Future Date"
click at [744, 134] on select "Select... Right Now Future Date Not Available" at bounding box center [780, 150] width 73 height 32
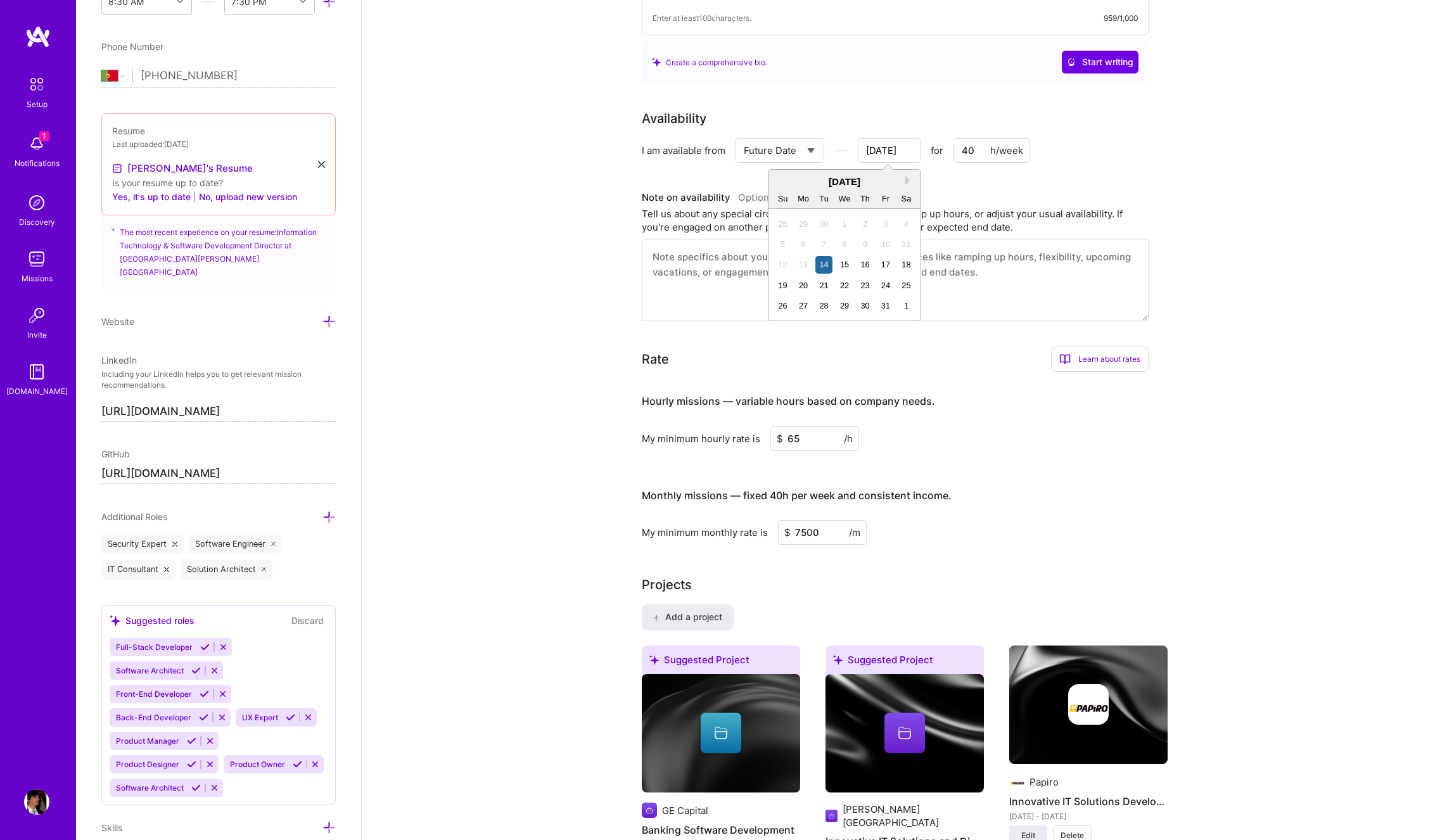
click at [902, 152] on input "[DATE]" at bounding box center [889, 151] width 63 height 25
click at [907, 178] on button "Next Month" at bounding box center [909, 180] width 9 height 9
click at [798, 280] on div "17" at bounding box center [804, 286] width 17 height 17
type input "[DATE]"
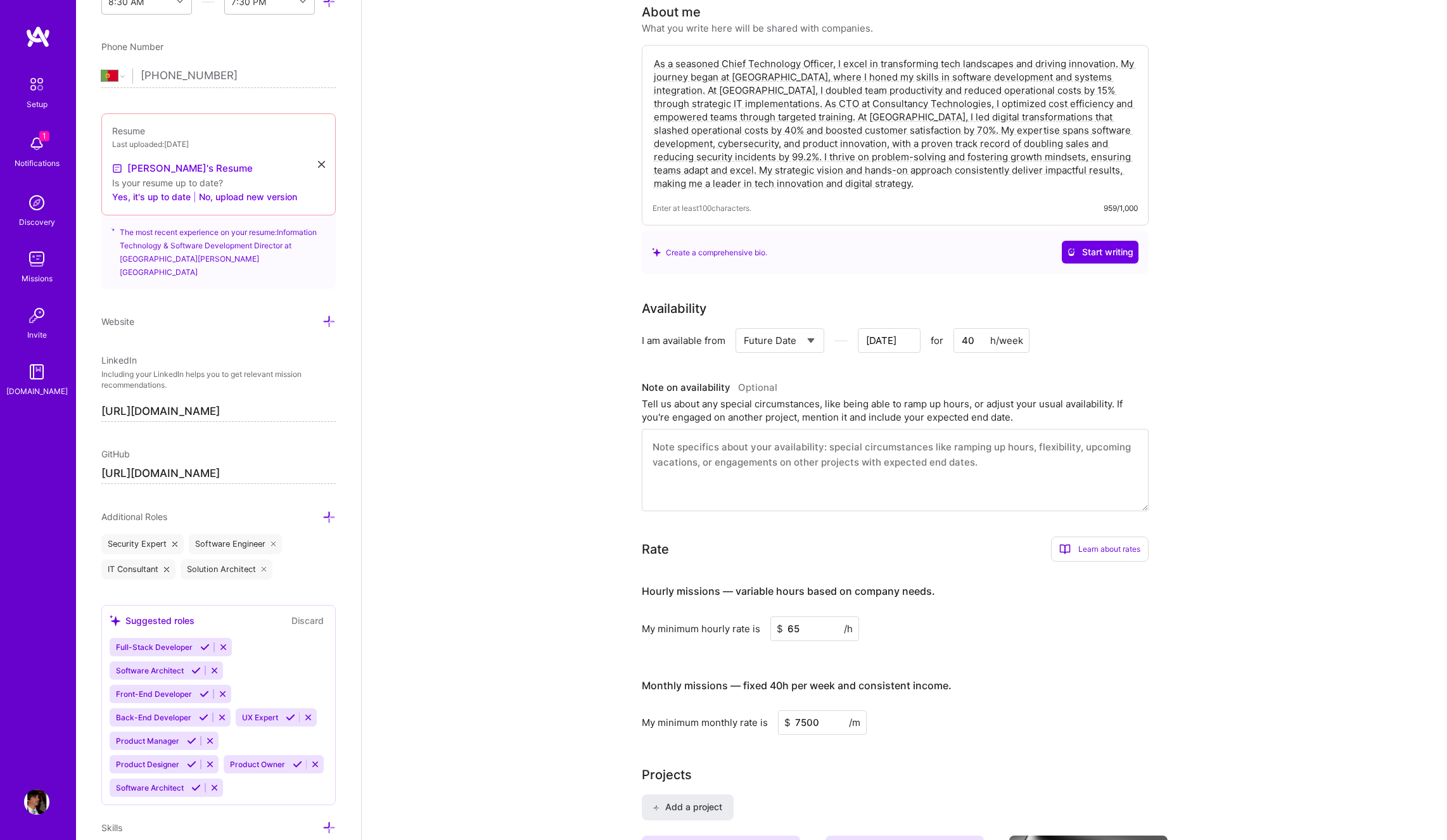
scroll to position [0, 0]
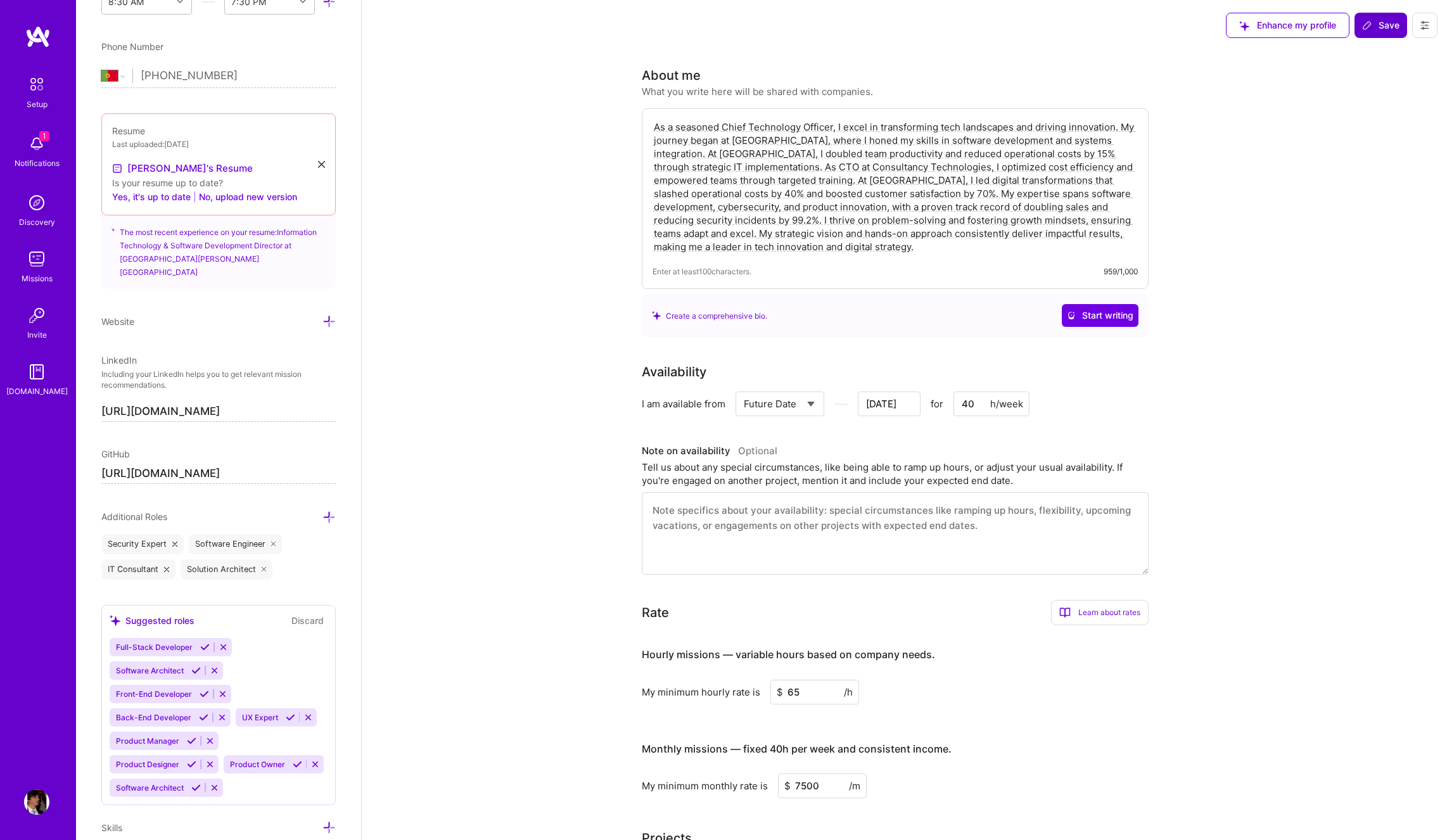
click at [1381, 27] on span "Save" at bounding box center [1381, 25] width 38 height 13
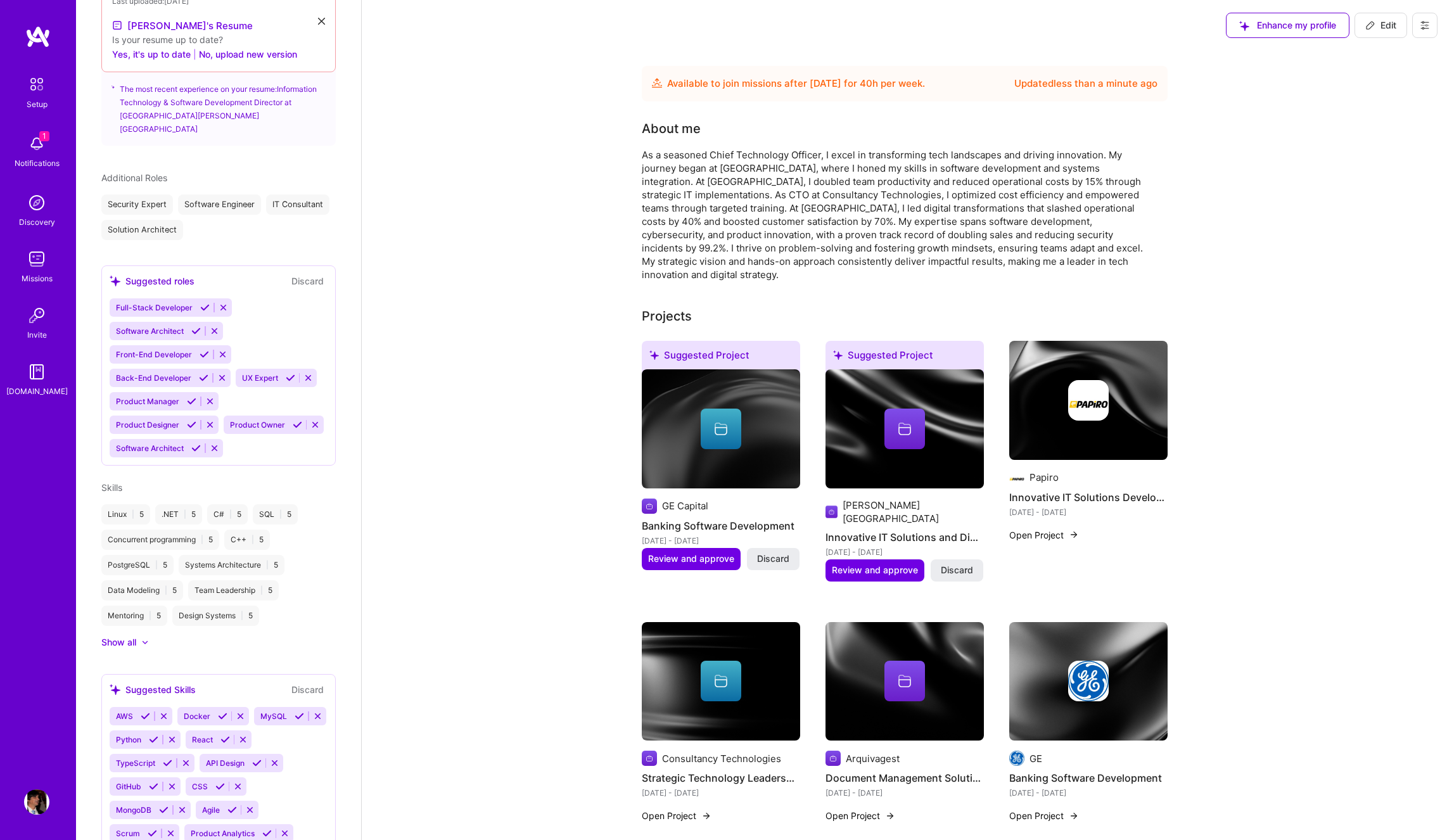
scroll to position [336, 0]
